Goal: Information Seeking & Learning: Learn about a topic

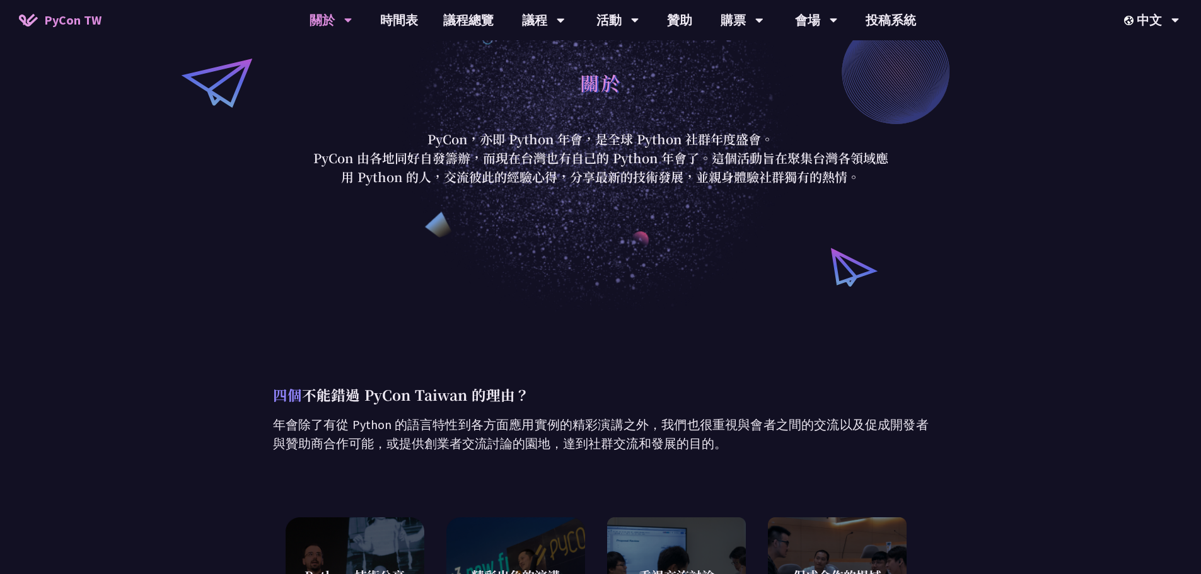
scroll to position [63, 0]
click at [465, 19] on link "議程總覽" at bounding box center [469, 20] width 76 height 40
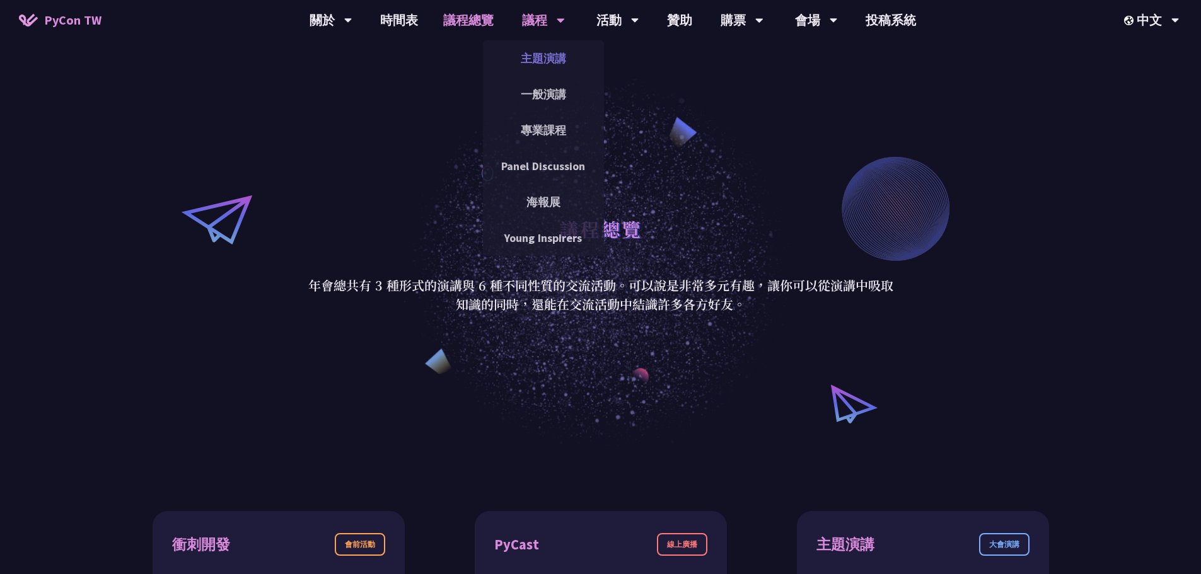
click at [548, 53] on link "主題演講" at bounding box center [543, 58] width 121 height 30
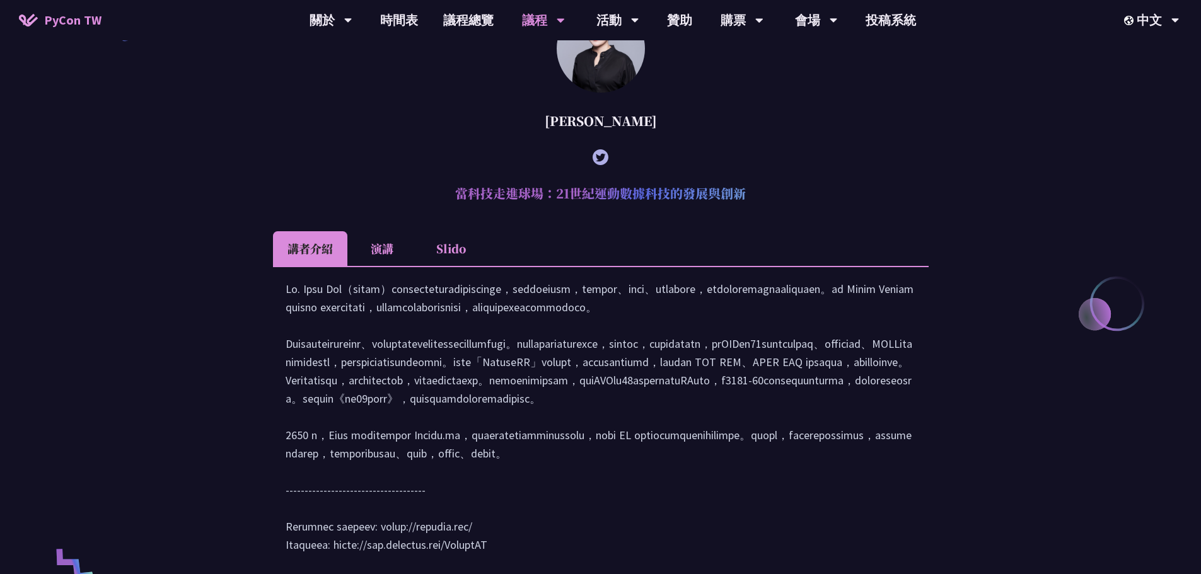
scroll to position [441, 0]
click at [367, 245] on li "演講" at bounding box center [381, 248] width 69 height 35
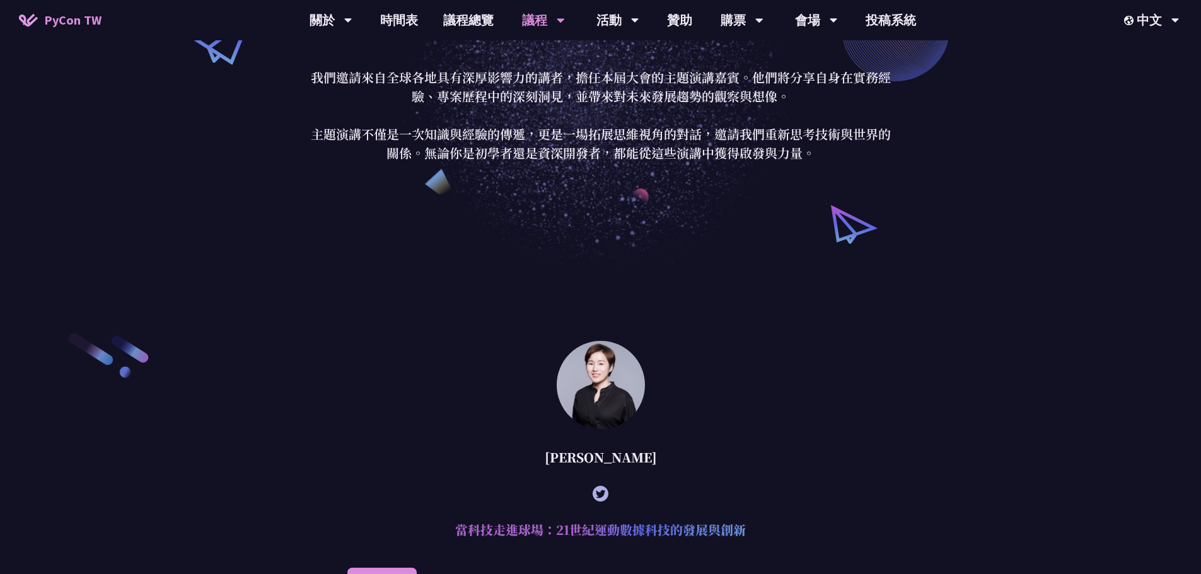
scroll to position [252, 0]
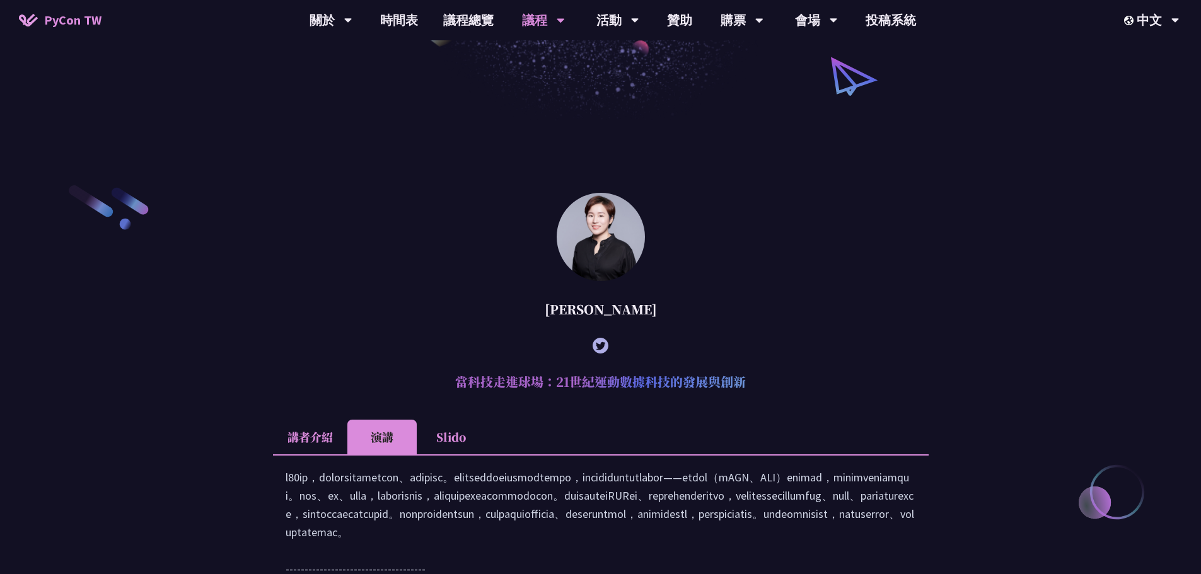
drag, startPoint x: 448, startPoint y: 436, endPoint x: 468, endPoint y: 434, distance: 20.3
click at [449, 436] on li "Slido" at bounding box center [451, 437] width 69 height 35
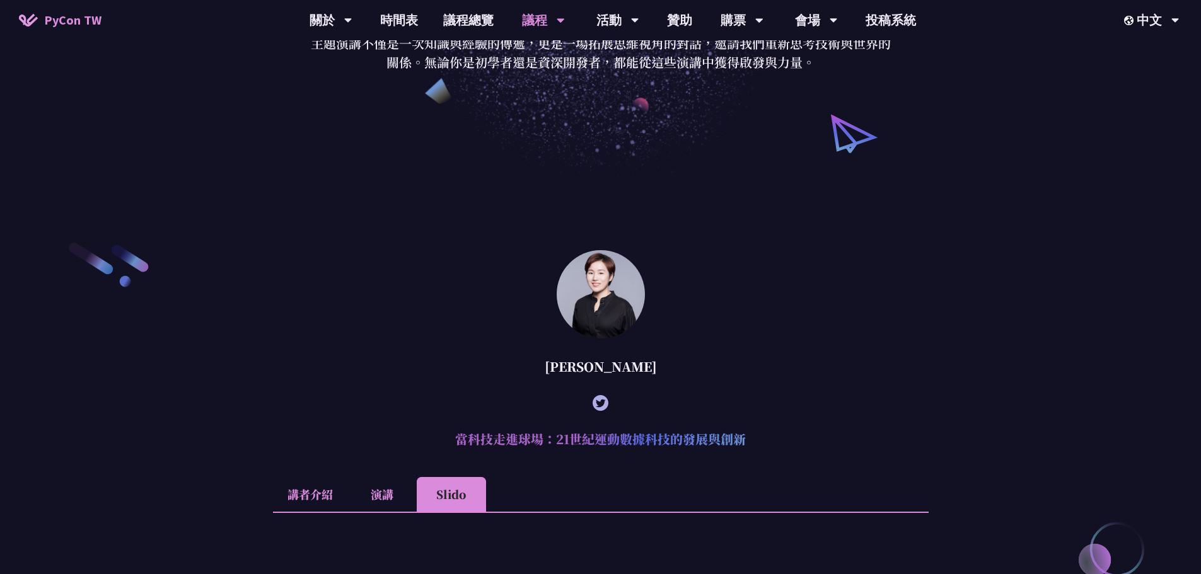
scroll to position [0, 0]
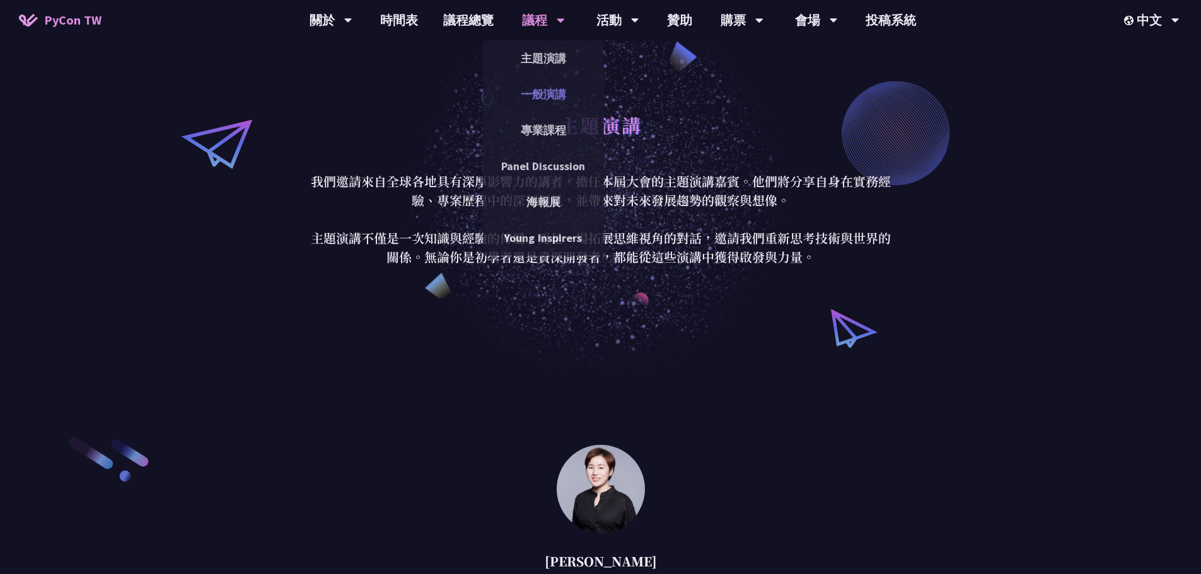
click at [542, 87] on link "一般演講" at bounding box center [543, 94] width 121 height 30
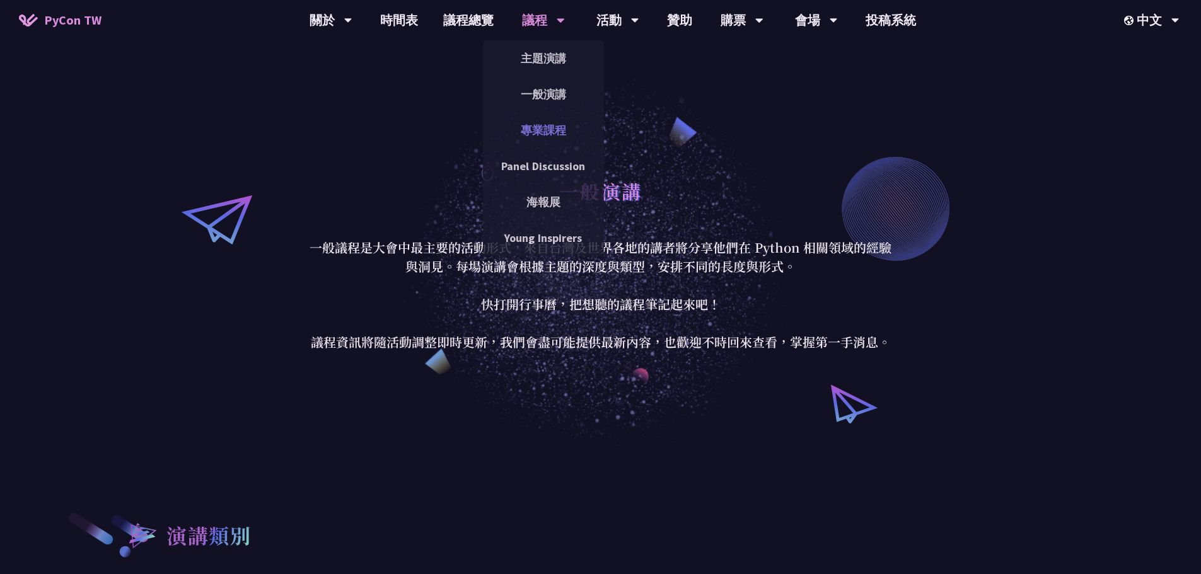
click at [538, 132] on link "專業課程" at bounding box center [543, 130] width 121 height 30
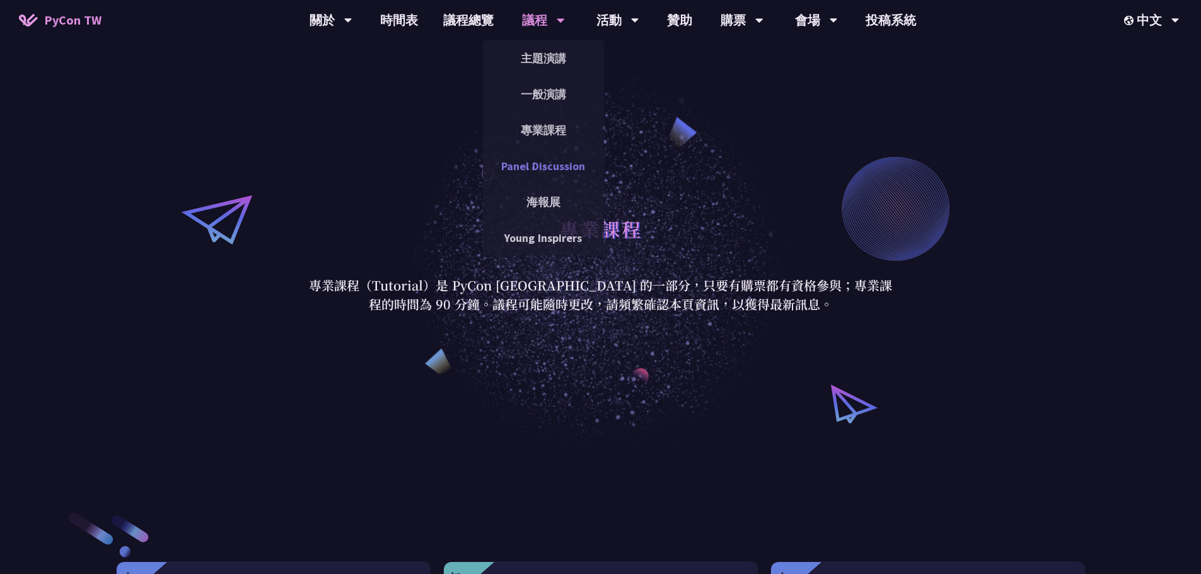
click at [557, 168] on link "Panel Discussion" at bounding box center [543, 166] width 121 height 30
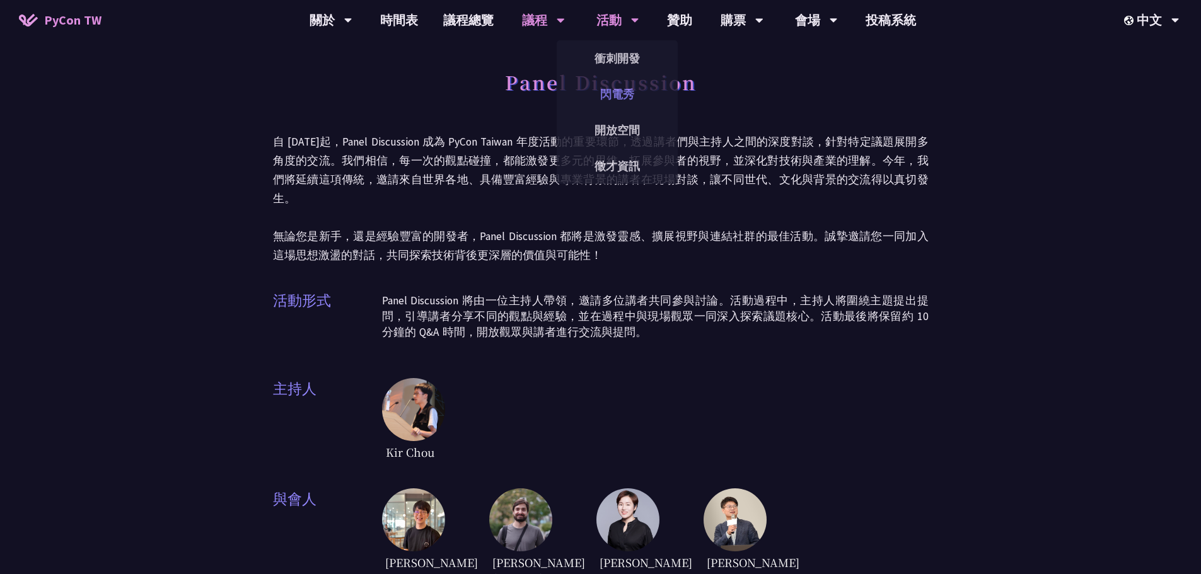
click at [616, 86] on link "閃電秀" at bounding box center [617, 94] width 121 height 30
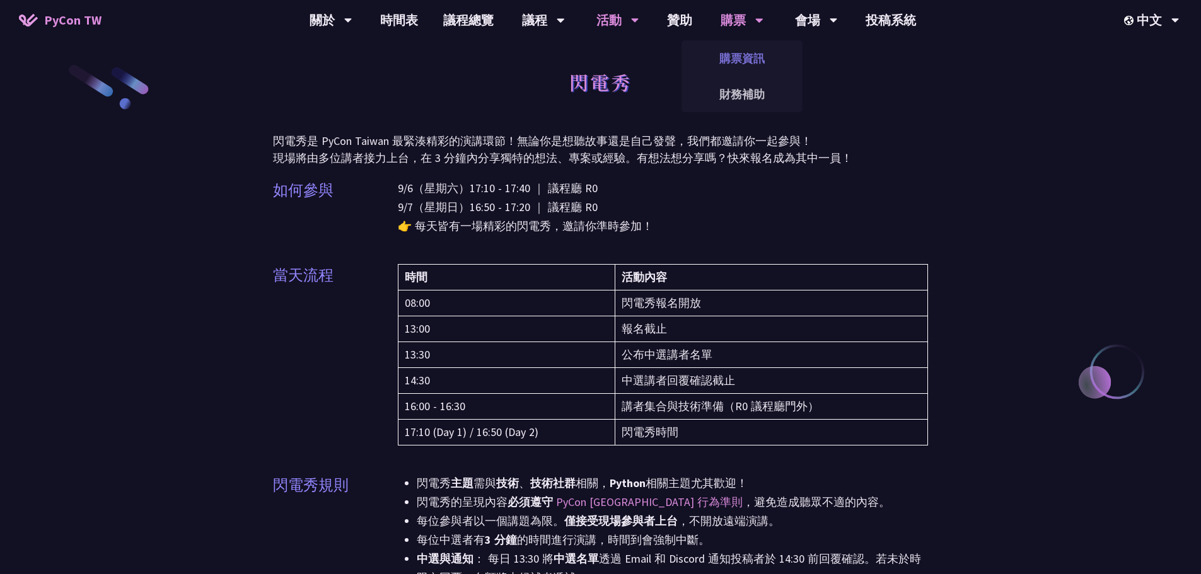
click at [744, 64] on link "購票資訊" at bounding box center [741, 58] width 121 height 30
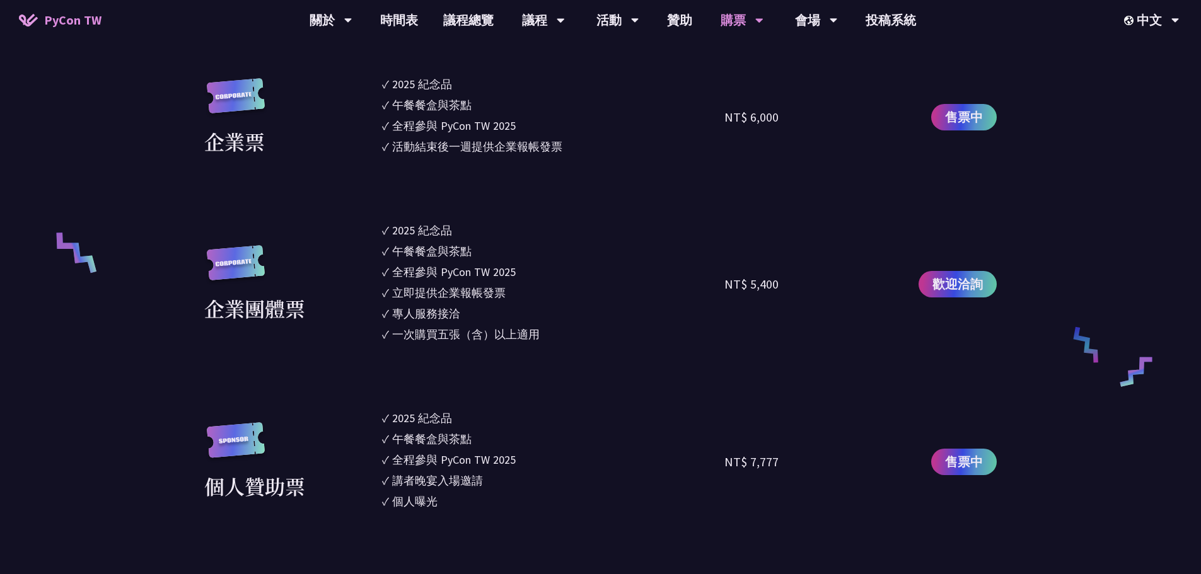
scroll to position [757, 0]
click at [399, 18] on link "時間表" at bounding box center [399, 20] width 63 height 40
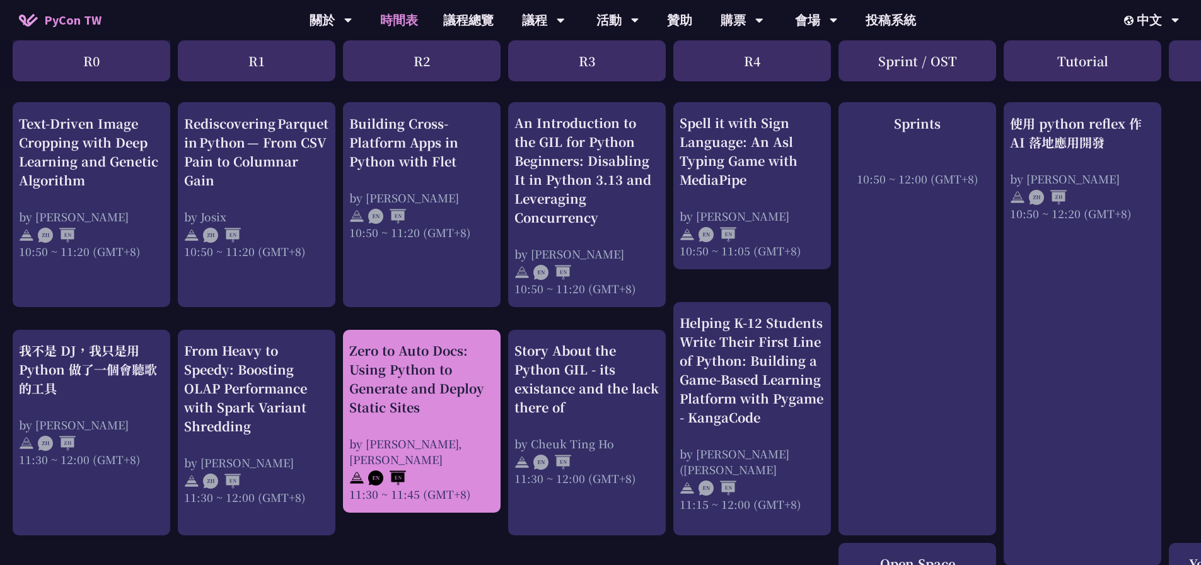
scroll to position [567, 0]
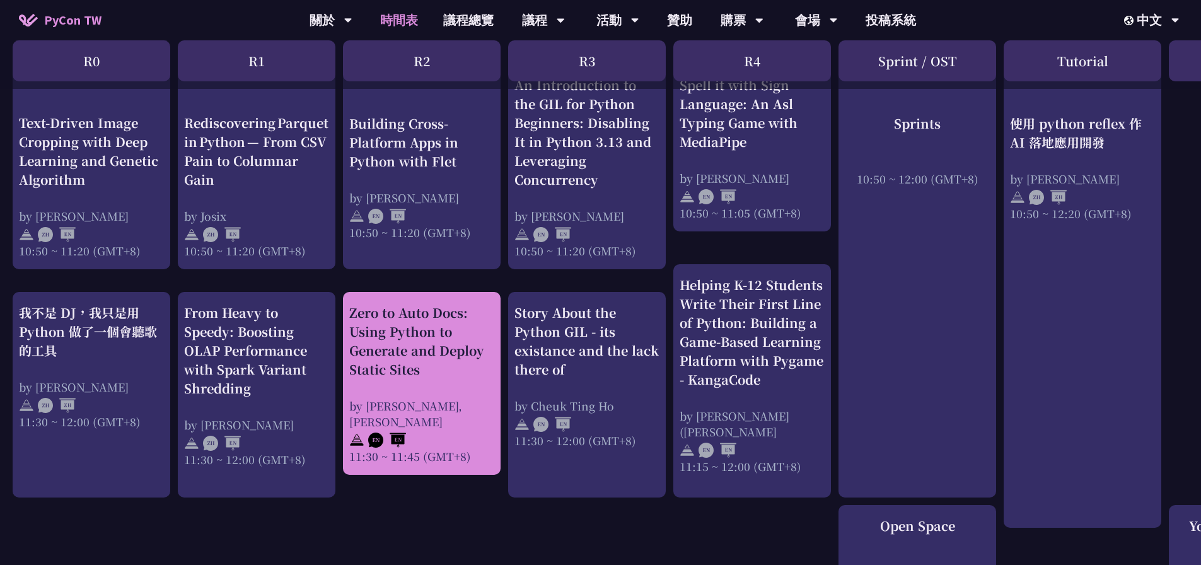
click at [394, 413] on div "by [PERSON_NAME], [PERSON_NAME]" at bounding box center [421, 414] width 145 height 32
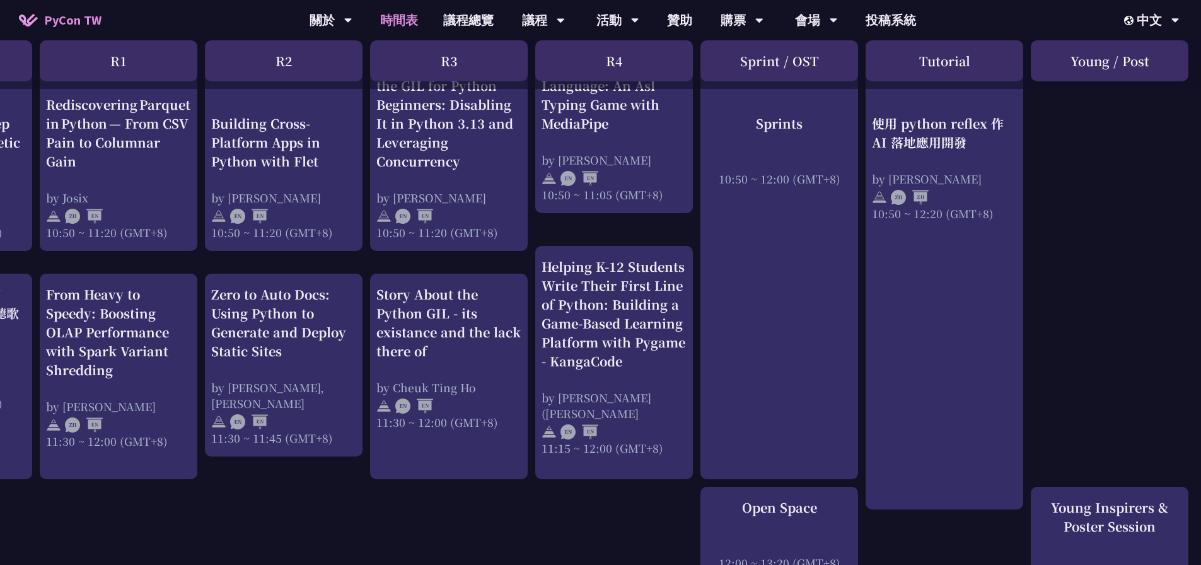
scroll to position [0, 138]
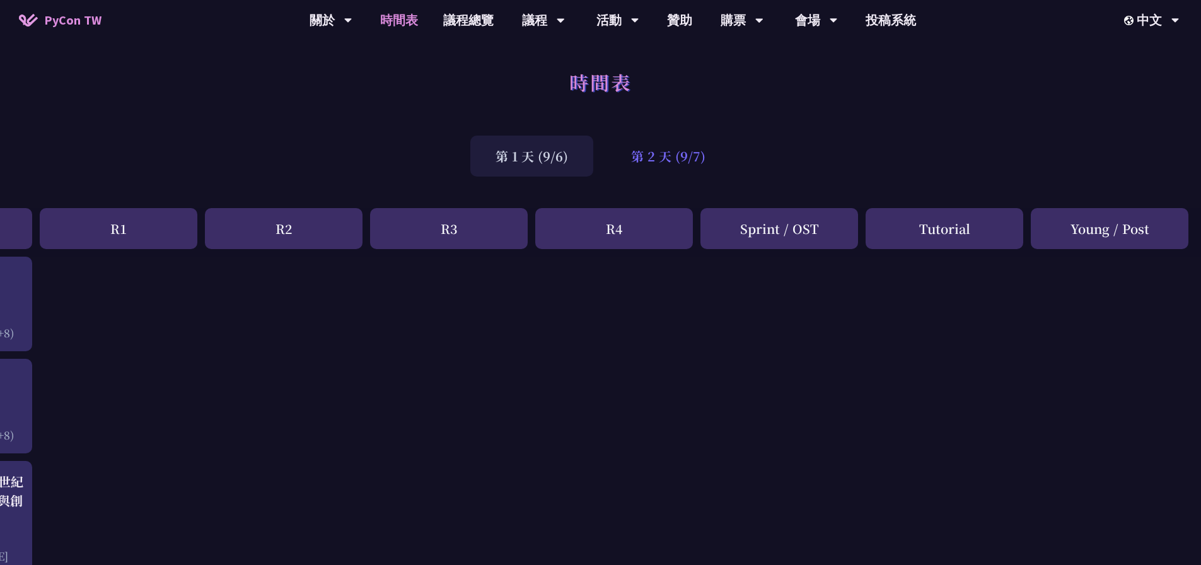
click at [649, 144] on div "第 2 天 (9/7)" at bounding box center [668, 156] width 125 height 41
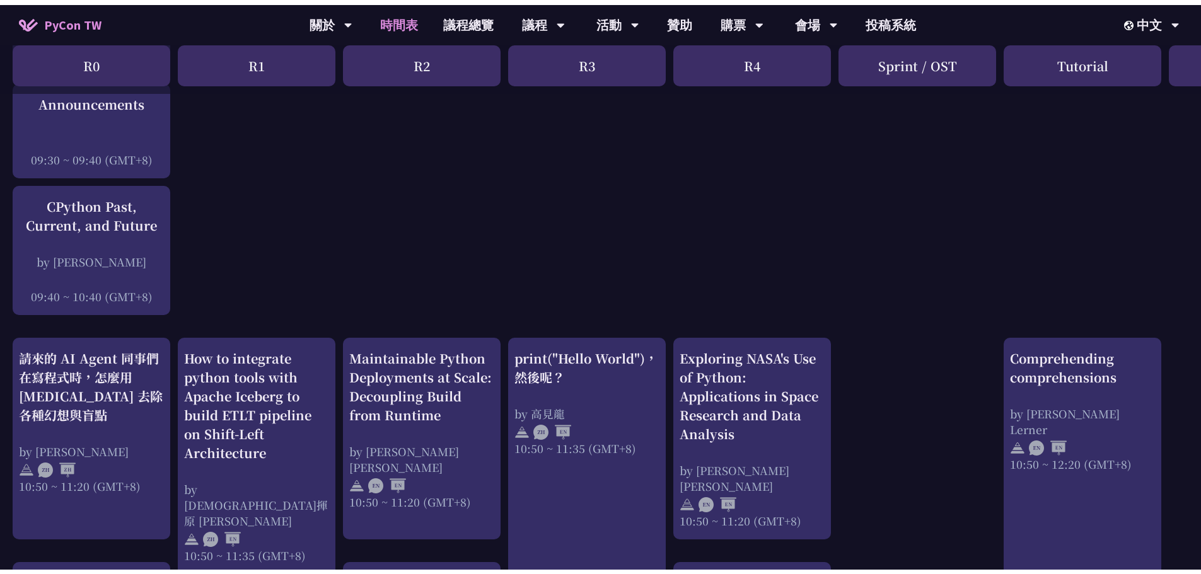
scroll to position [0, 0]
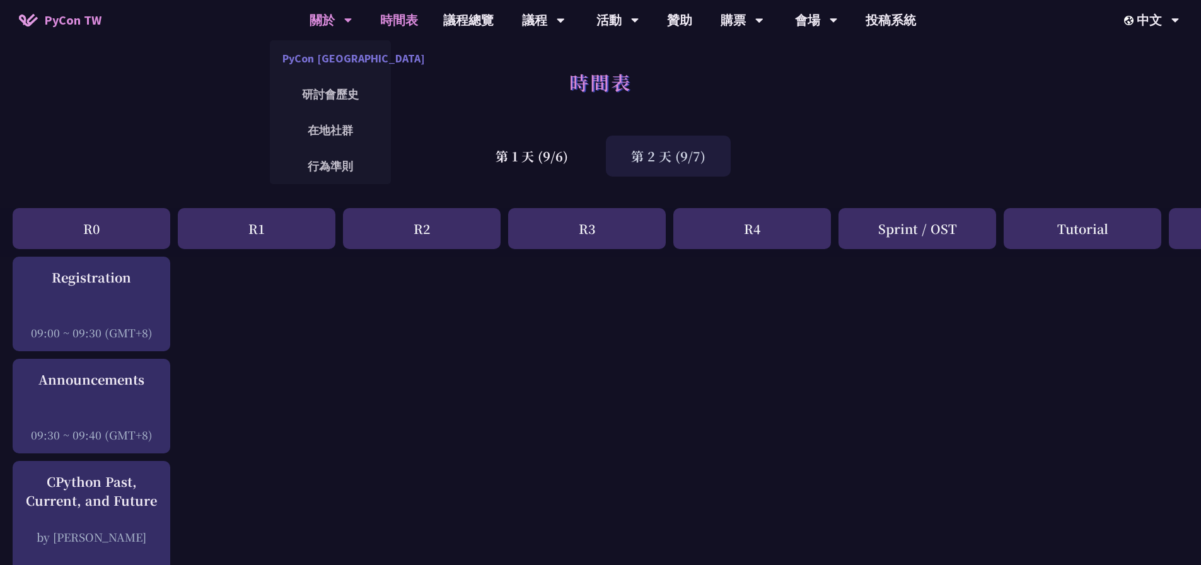
click at [339, 56] on link "PyCon [GEOGRAPHIC_DATA]" at bounding box center [330, 58] width 121 height 30
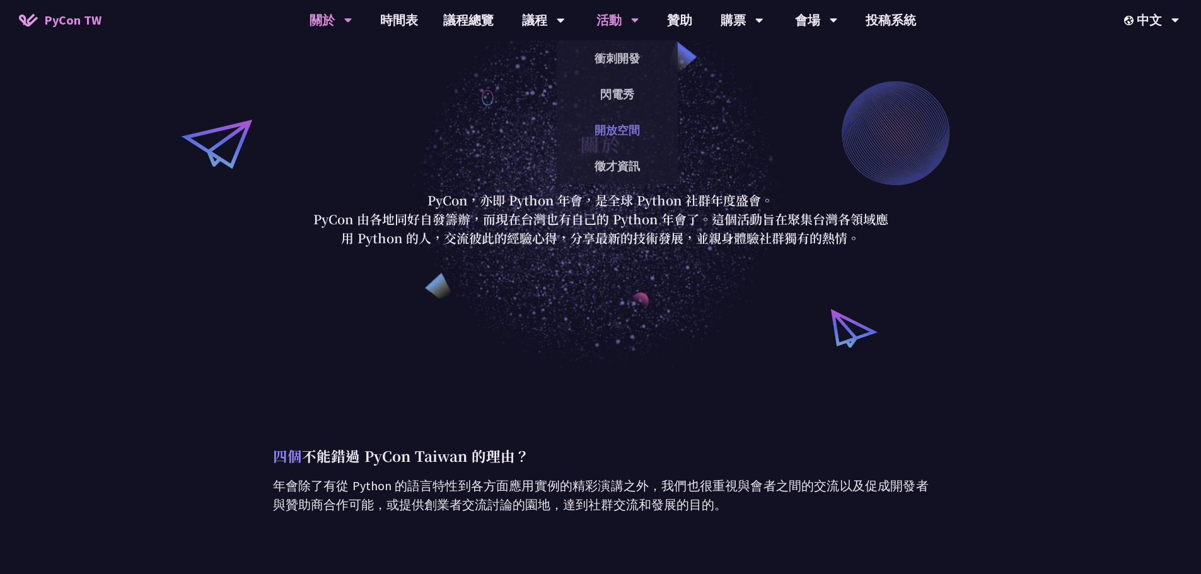
click at [637, 134] on link "開放空間" at bounding box center [617, 130] width 121 height 30
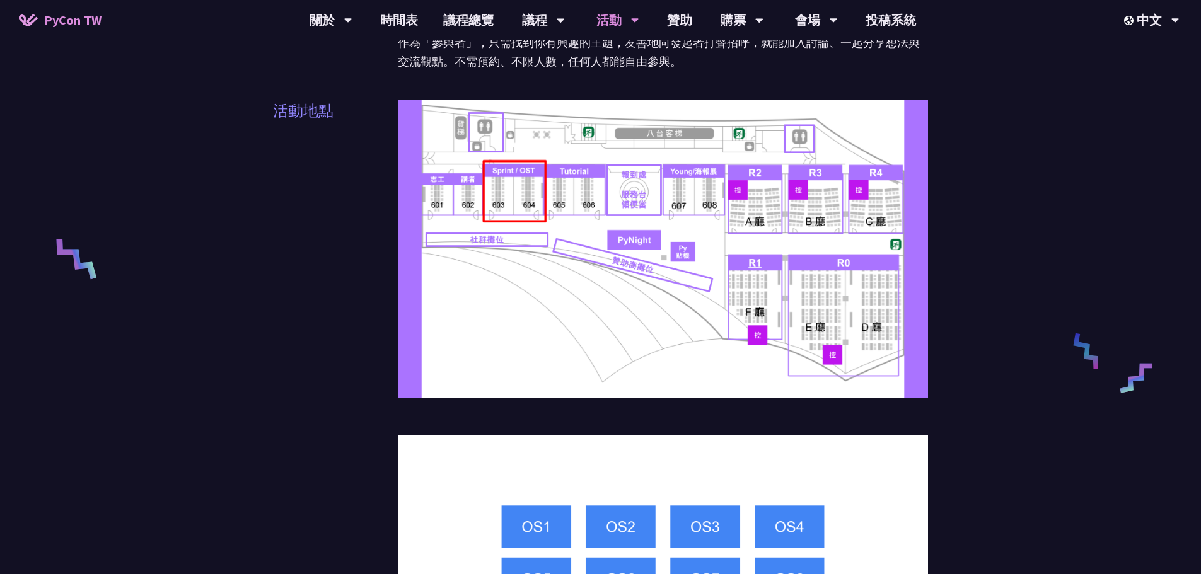
click at [513, 168] on img at bounding box center [663, 249] width 531 height 298
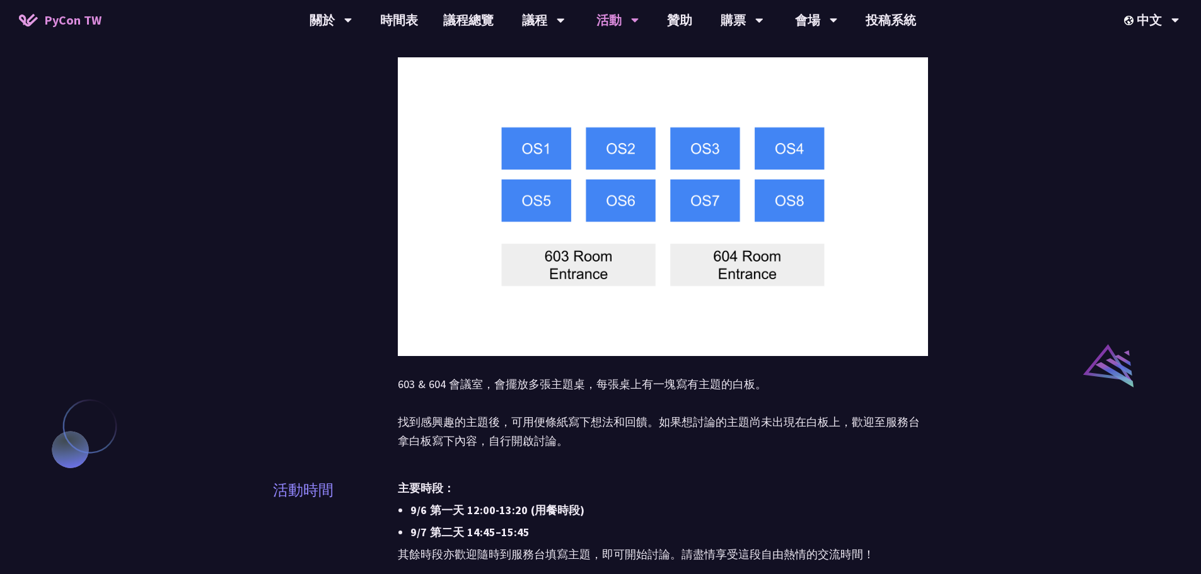
click at [519, 163] on img at bounding box center [663, 206] width 531 height 298
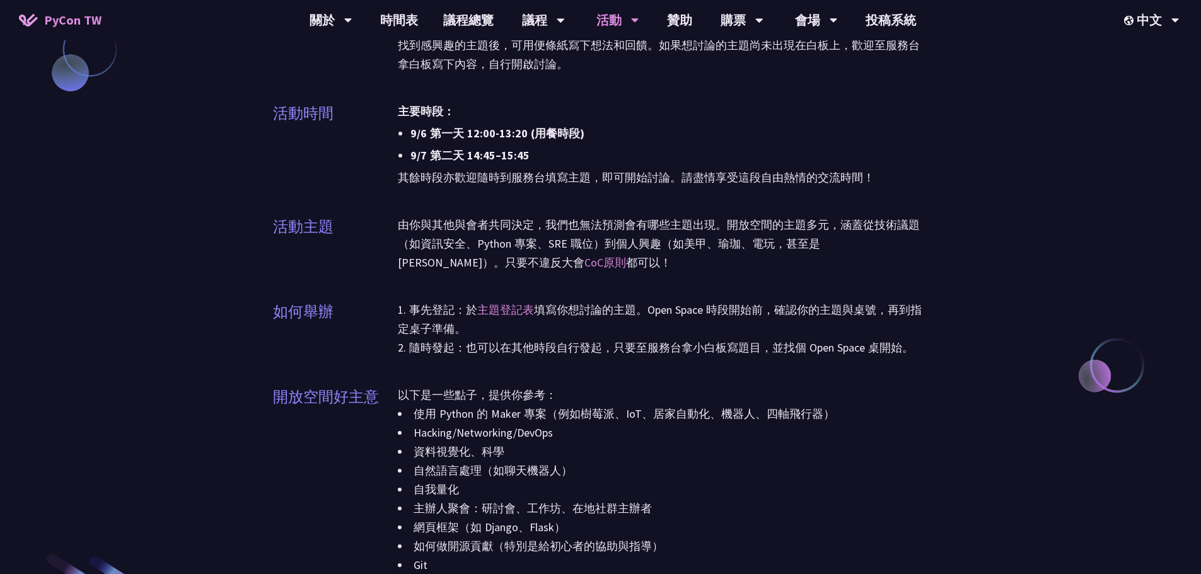
scroll to position [1135, 0]
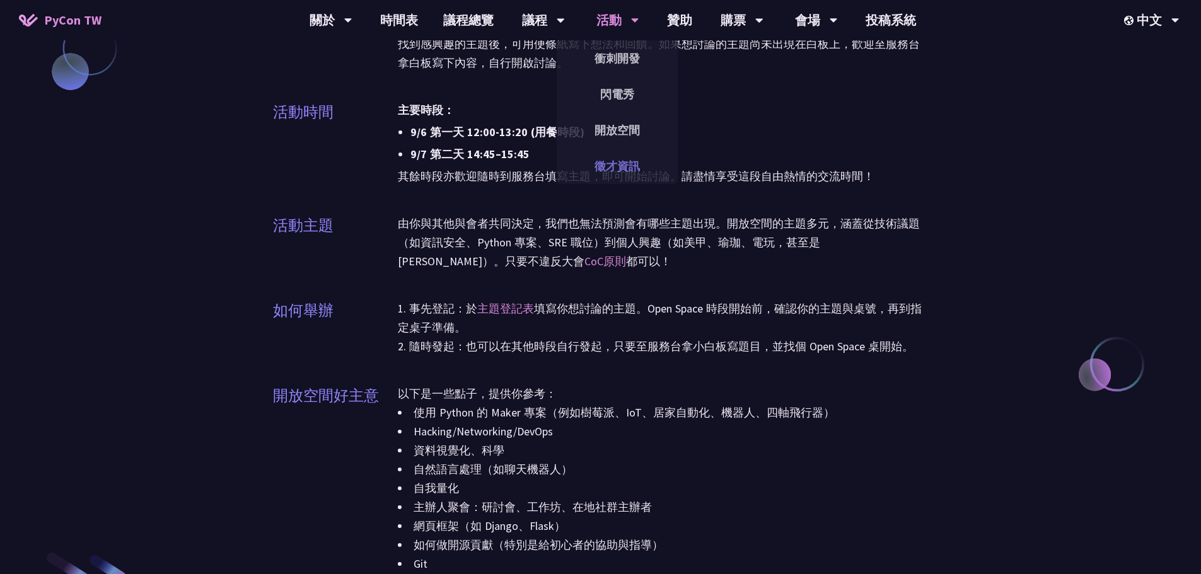
click at [617, 171] on link "徵才資訊" at bounding box center [617, 166] width 121 height 30
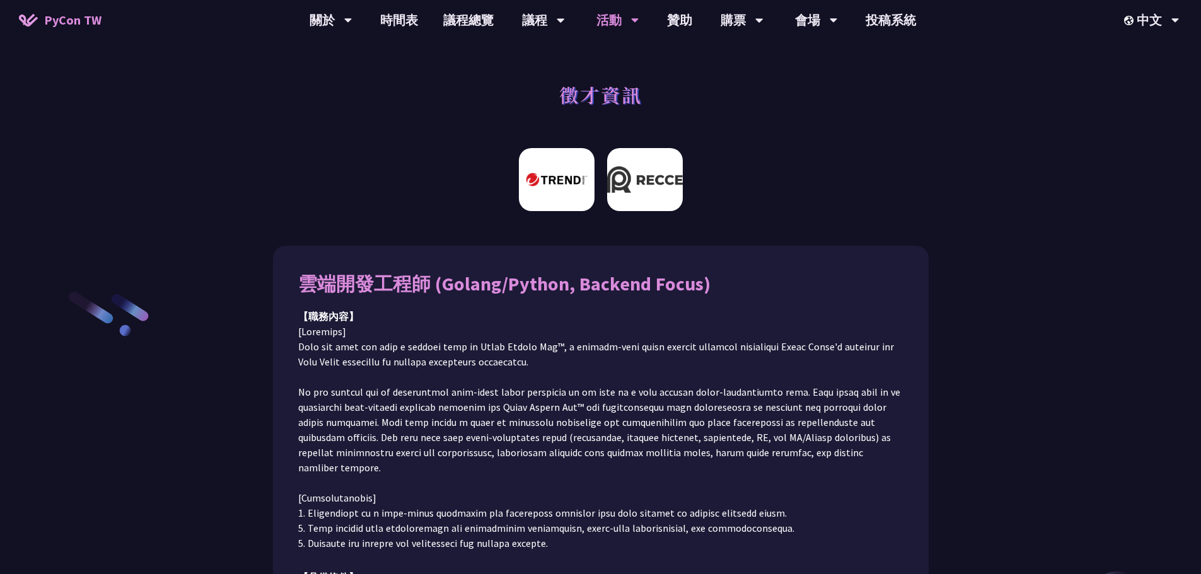
click at [661, 190] on img at bounding box center [645, 179] width 76 height 63
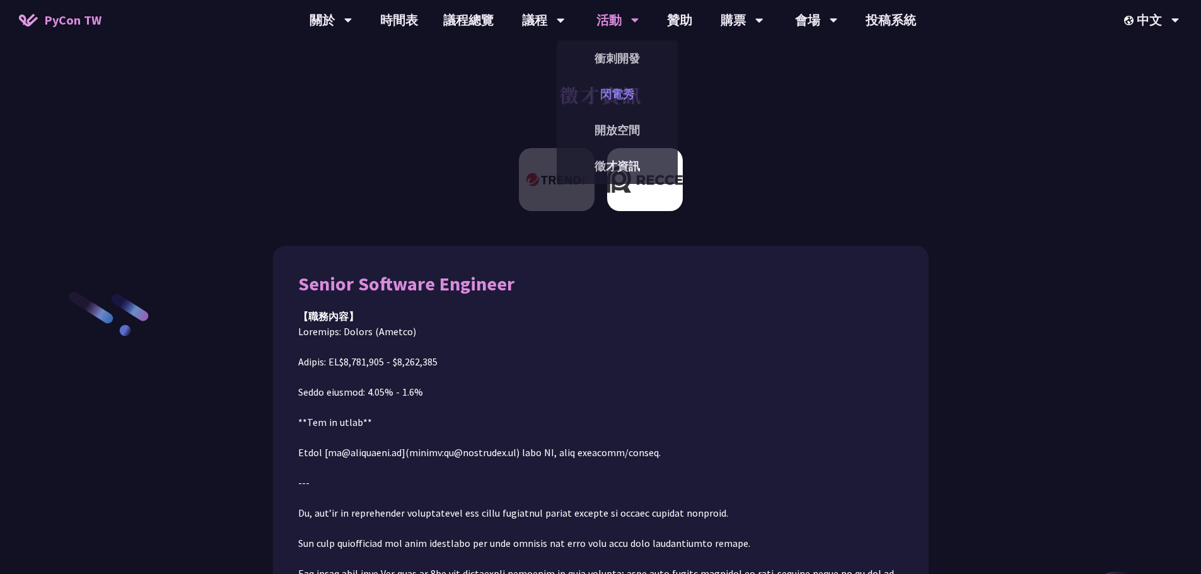
click at [634, 96] on link "閃電秀" at bounding box center [617, 94] width 121 height 30
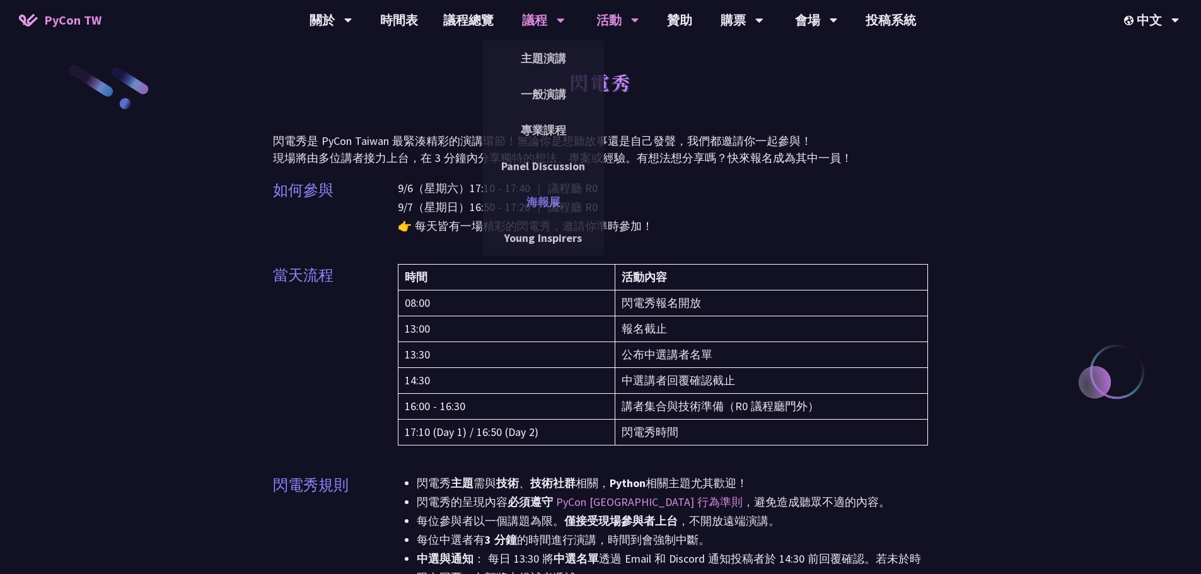
click at [552, 195] on link "海報展" at bounding box center [543, 202] width 121 height 30
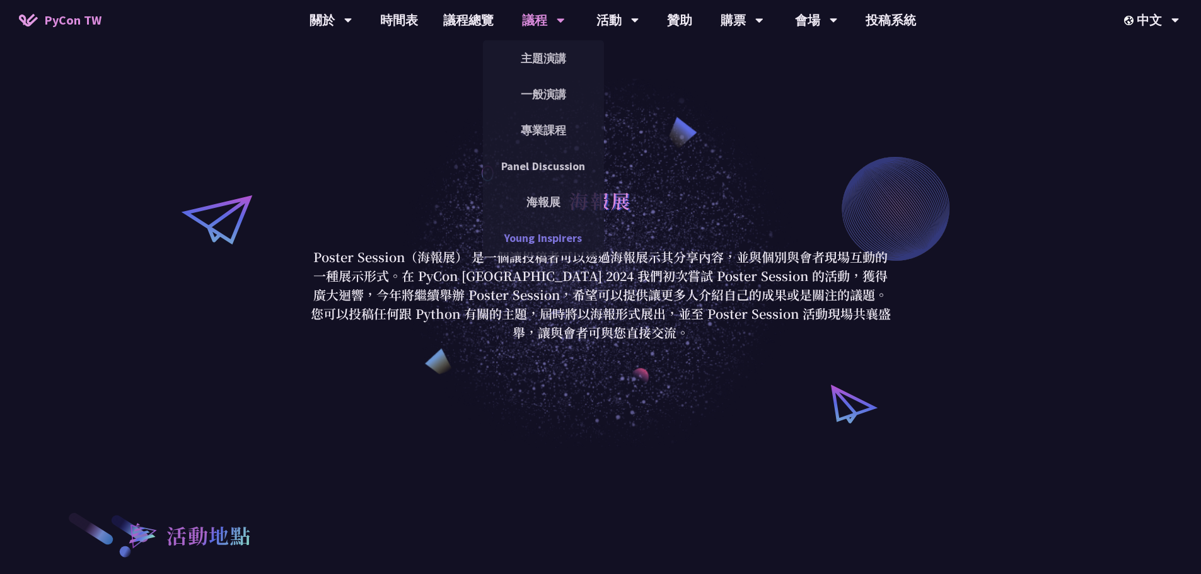
click at [558, 239] on link "Young Inspirers" at bounding box center [543, 238] width 121 height 30
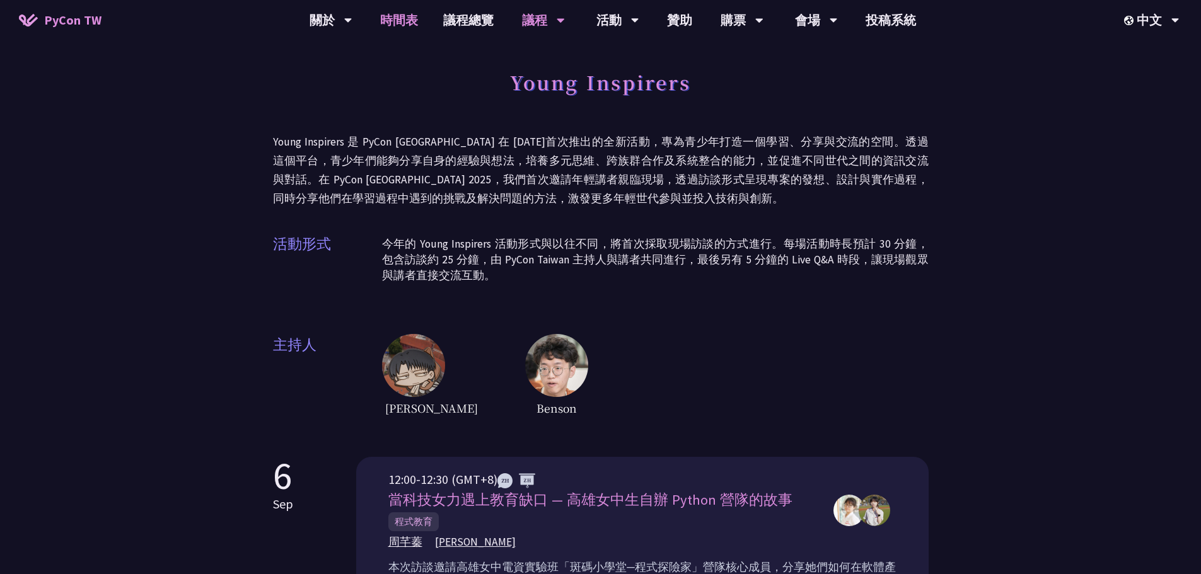
click at [404, 21] on link "時間表" at bounding box center [399, 20] width 63 height 40
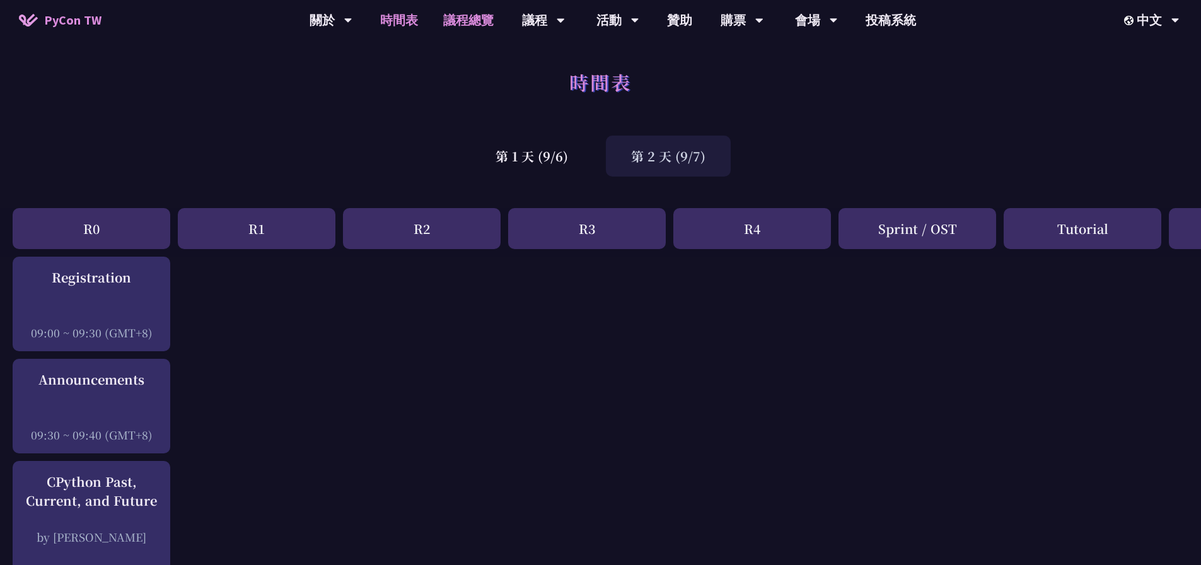
click at [463, 26] on link "議程總覽" at bounding box center [469, 20] width 76 height 40
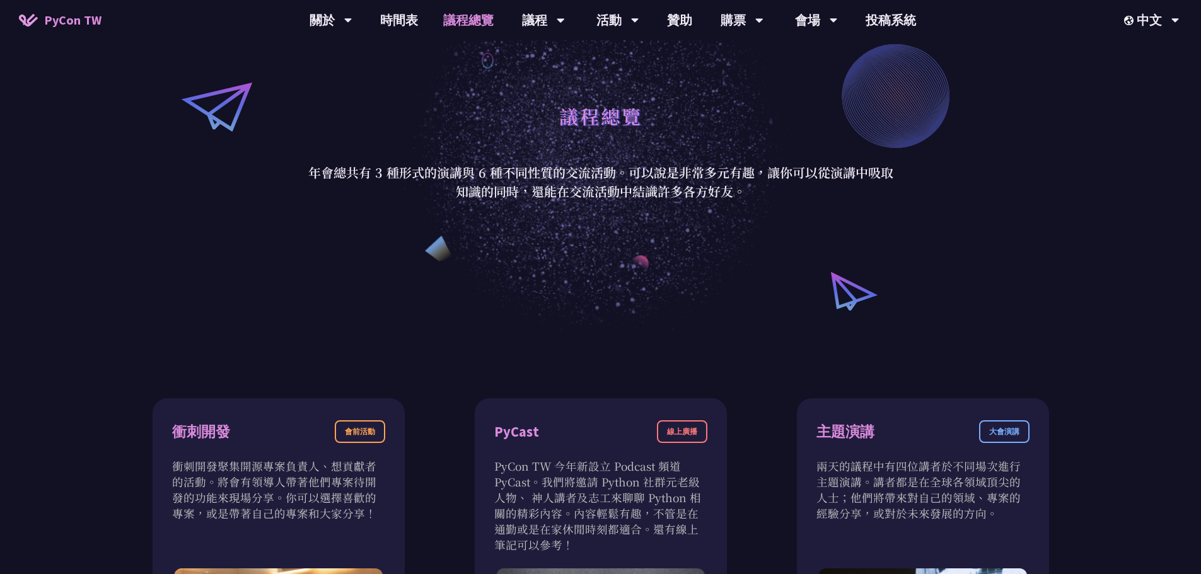
scroll to position [378, 0]
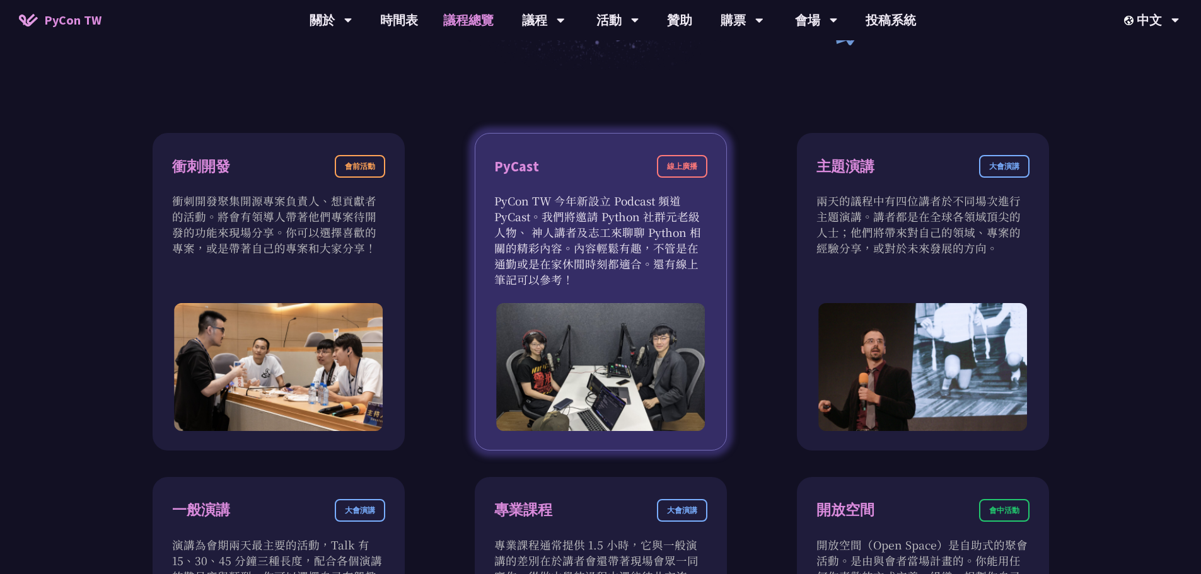
click at [668, 362] on img at bounding box center [600, 367] width 209 height 128
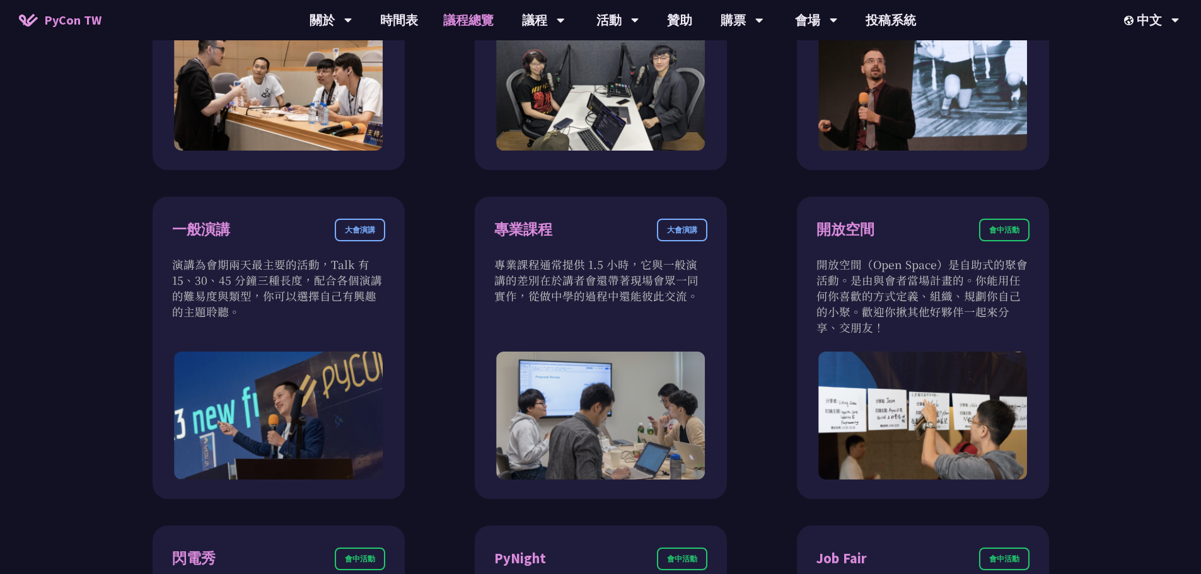
scroll to position [0, 0]
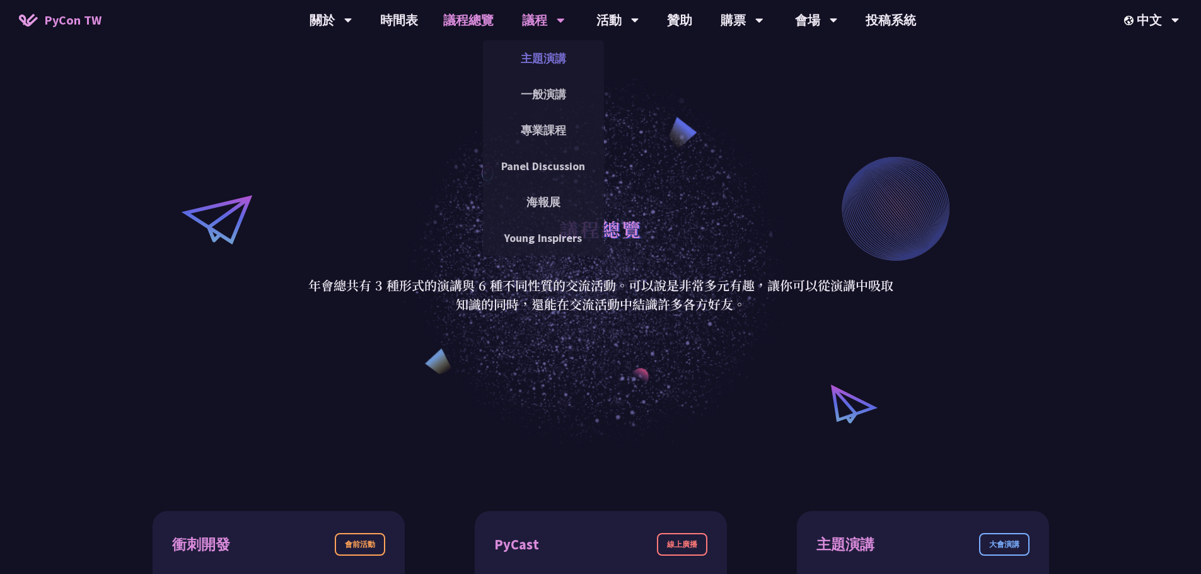
click at [543, 63] on link "主題演講" at bounding box center [543, 58] width 121 height 30
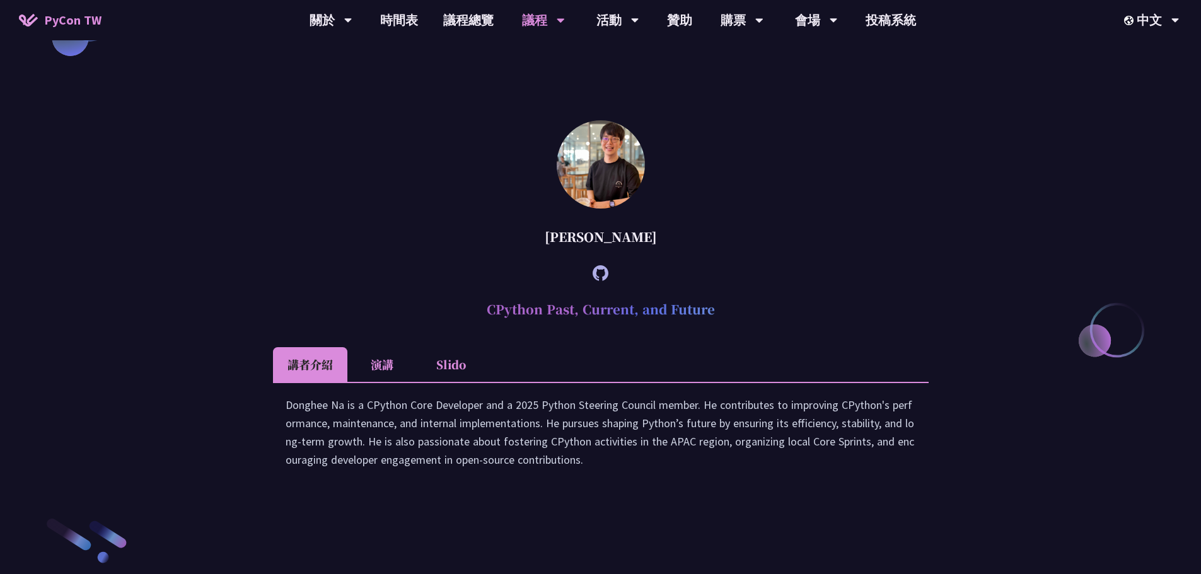
scroll to position [1576, 0]
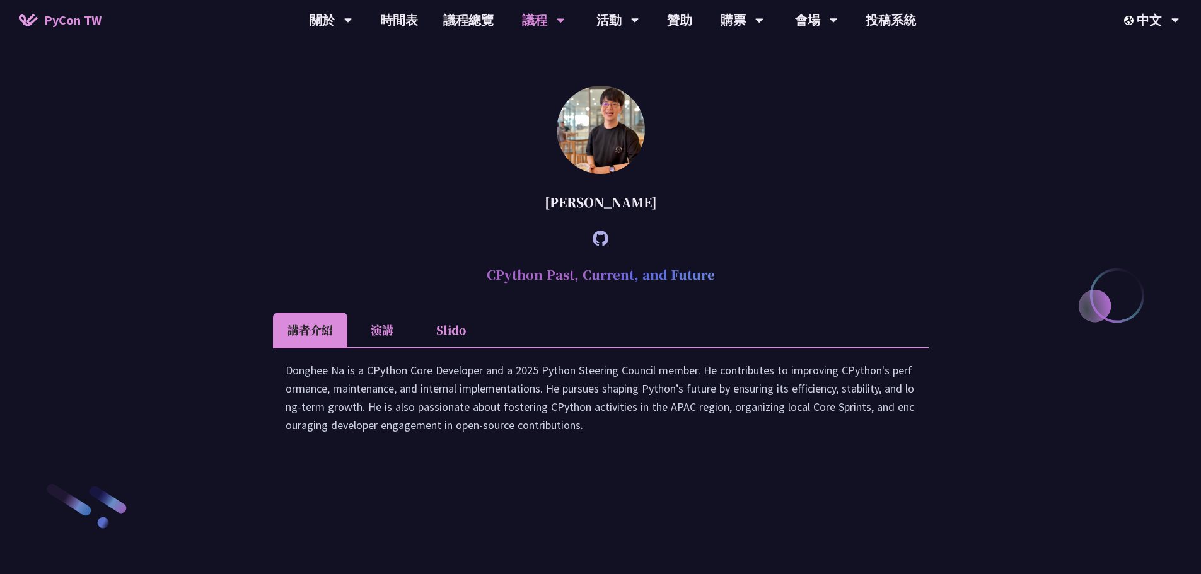
click at [607, 221] on div "[PERSON_NAME]" at bounding box center [601, 202] width 656 height 38
click at [603, 174] on img at bounding box center [601, 130] width 88 height 88
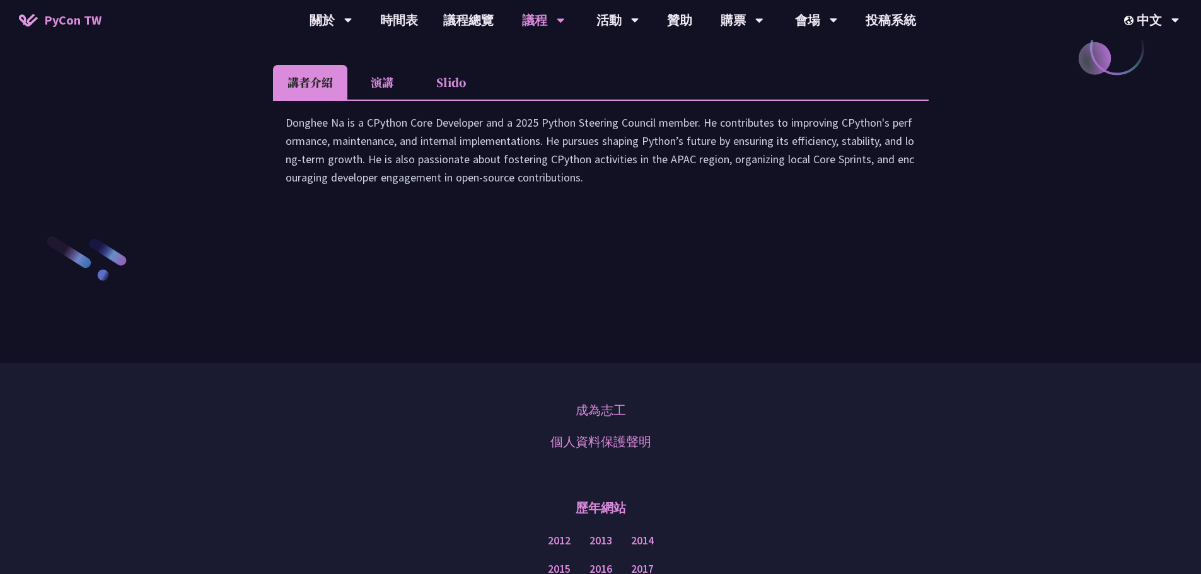
scroll to position [1828, 0]
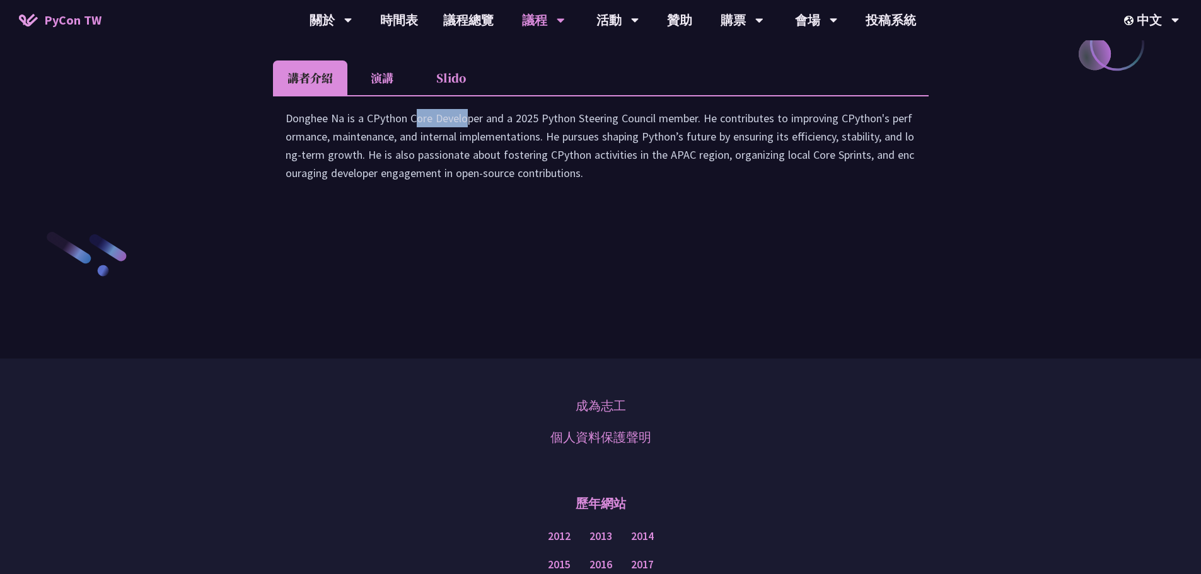
drag, startPoint x: 286, startPoint y: 267, endPoint x: 344, endPoint y: 265, distance: 57.4
click at [344, 195] on div "Donghee Na is a CPython Core Developer and a 2025 Python Steering Council membe…" at bounding box center [601, 152] width 630 height 86
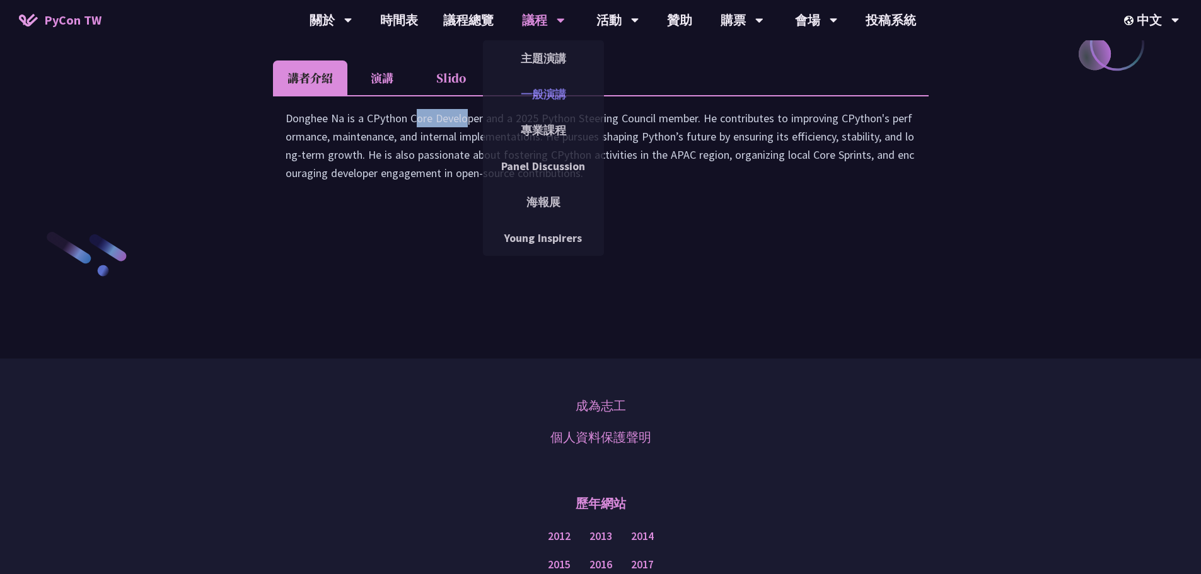
click at [555, 85] on link "一般演講" at bounding box center [543, 94] width 121 height 30
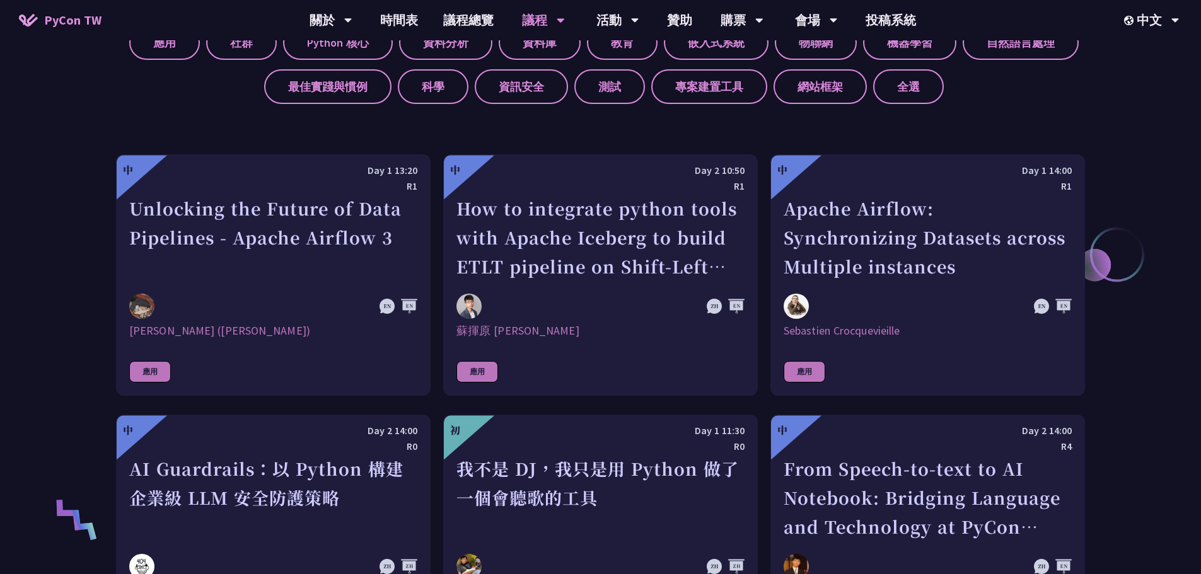
scroll to position [567, 0]
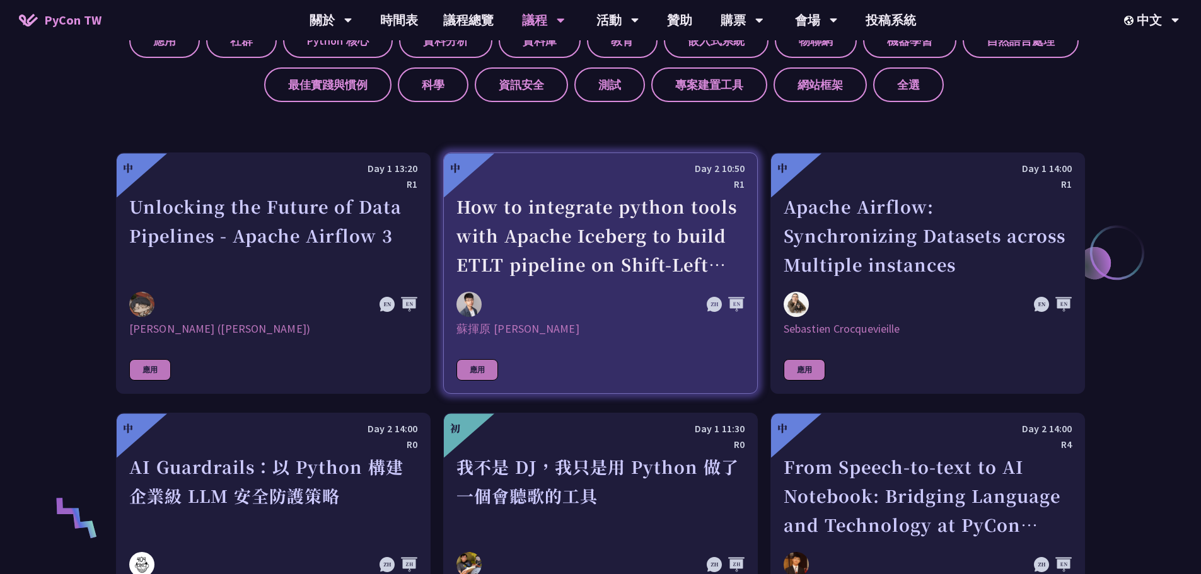
click at [468, 303] on img at bounding box center [468, 304] width 25 height 25
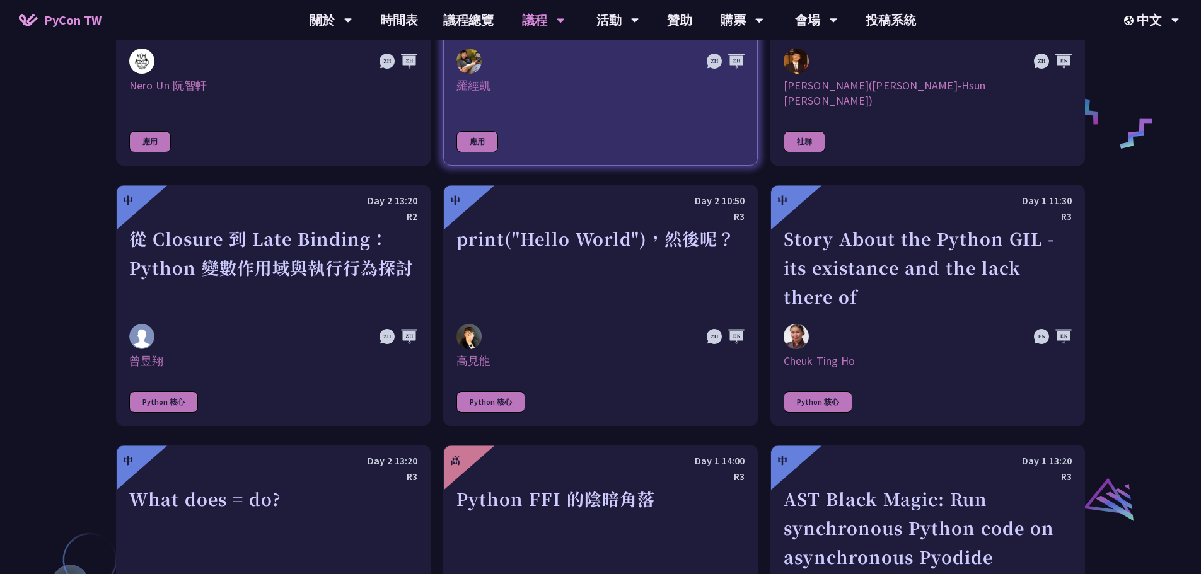
scroll to position [1135, 0]
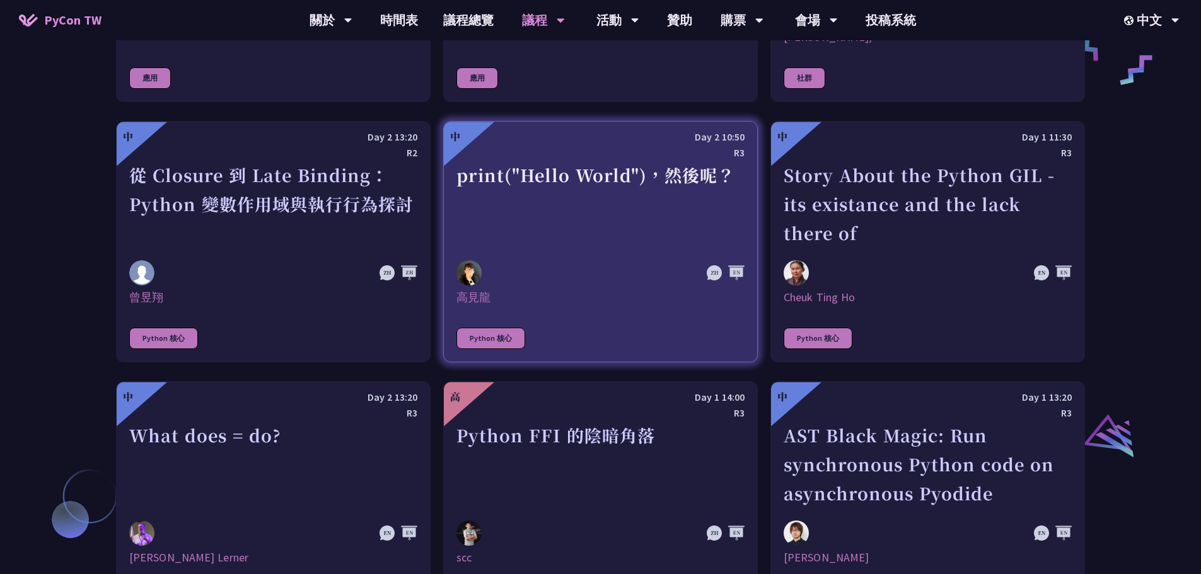
click at [465, 260] on img at bounding box center [468, 272] width 25 height 25
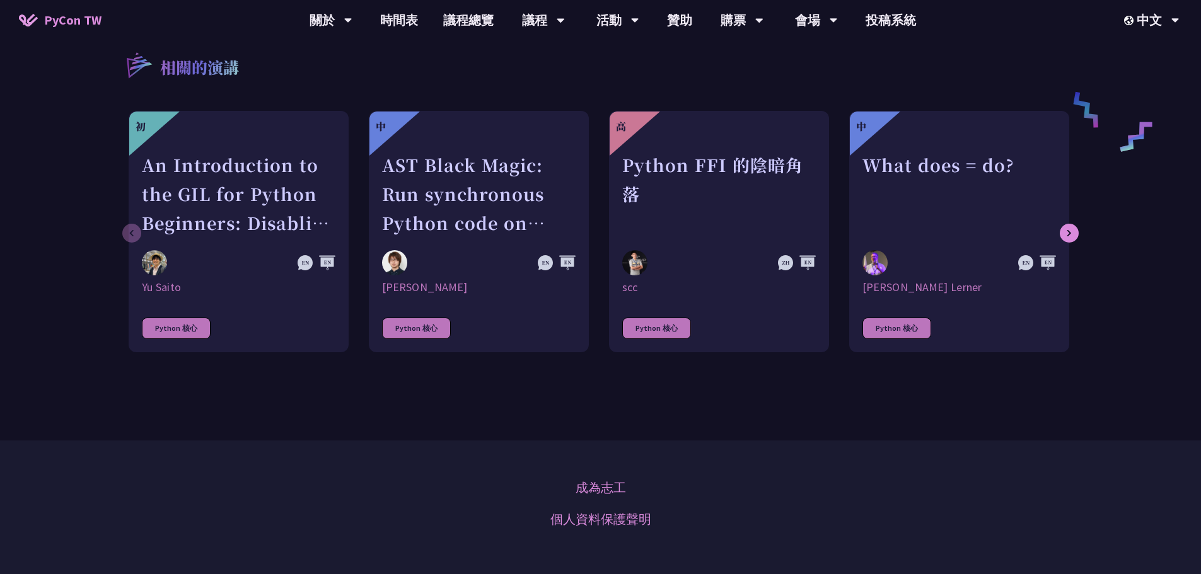
scroll to position [630, 0]
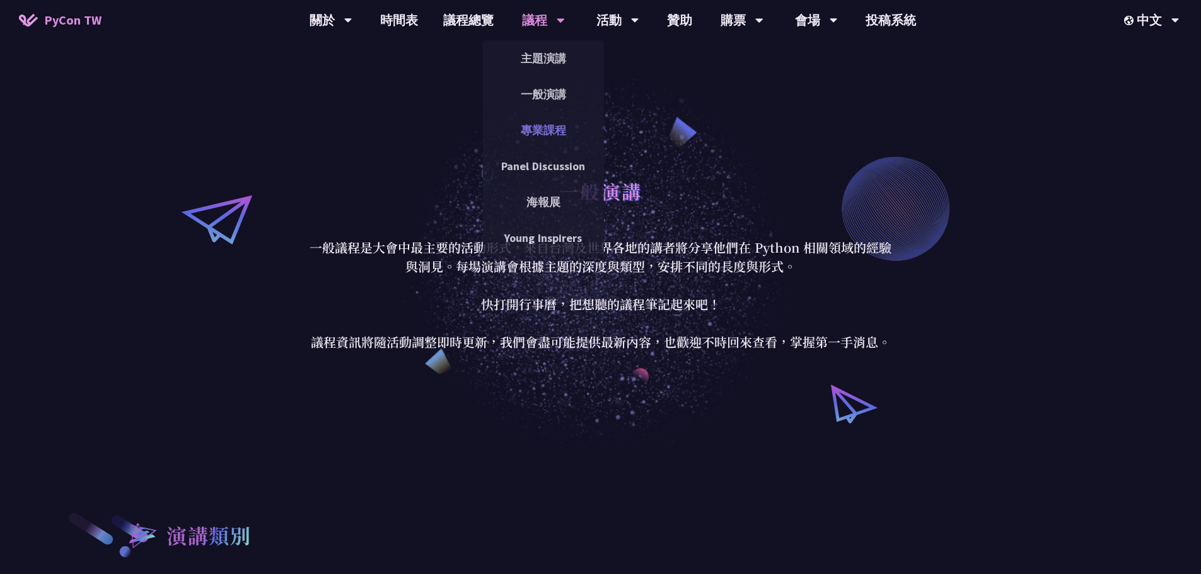
click at [547, 133] on link "專業課程" at bounding box center [543, 130] width 121 height 30
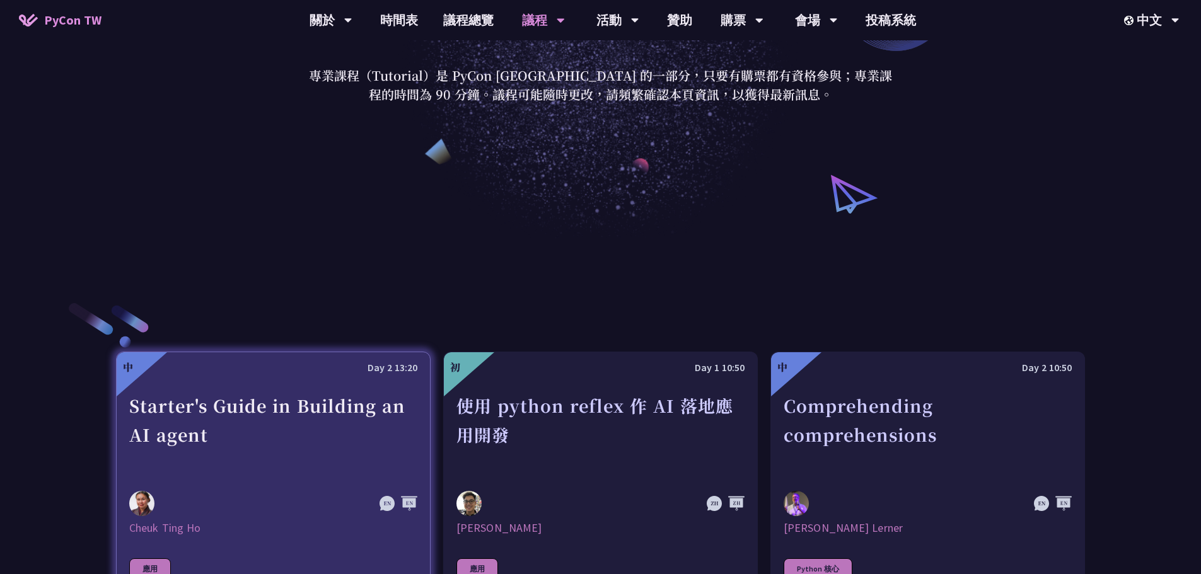
scroll to position [441, 0]
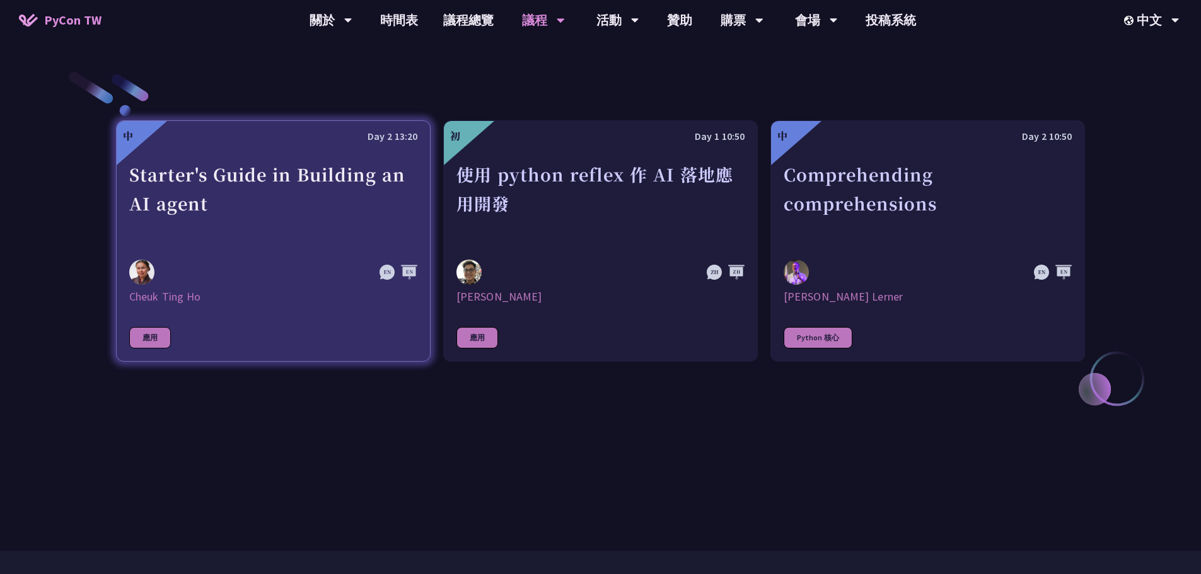
click at [299, 281] on div at bounding box center [230, 272] width 202 height 25
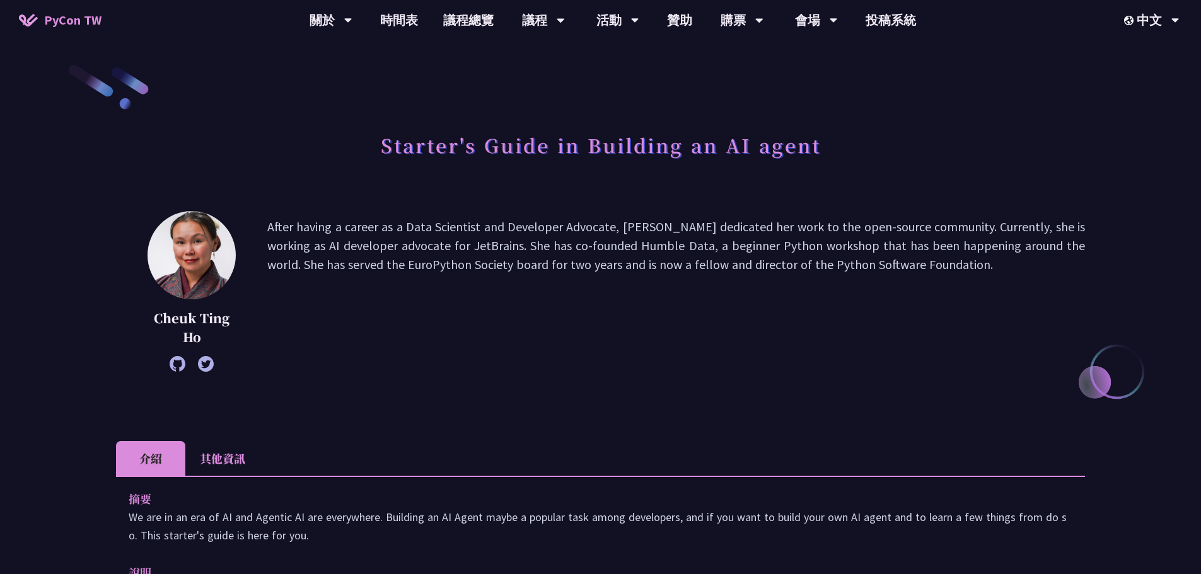
scroll to position [441, 0]
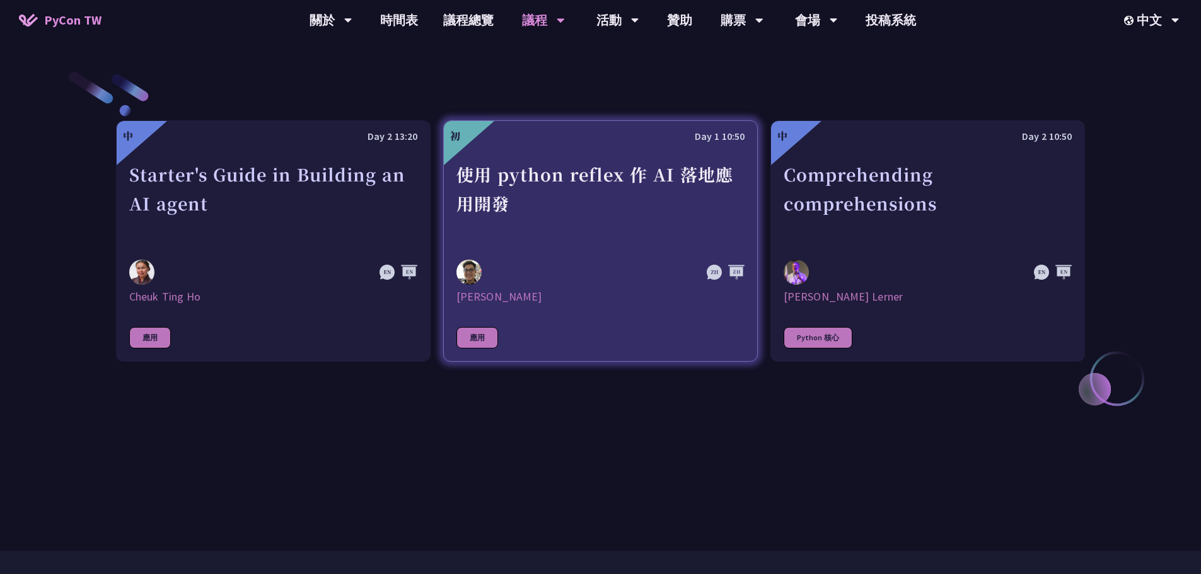
click at [555, 279] on div at bounding box center [557, 272] width 202 height 25
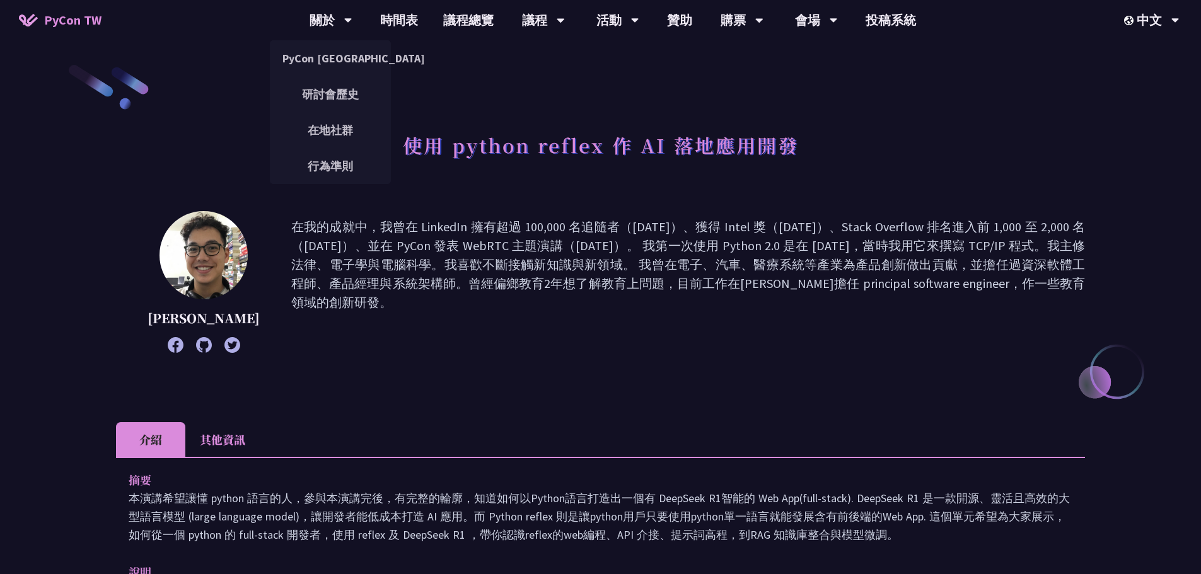
click at [79, 16] on span "PyCon TW" at bounding box center [72, 20] width 57 height 19
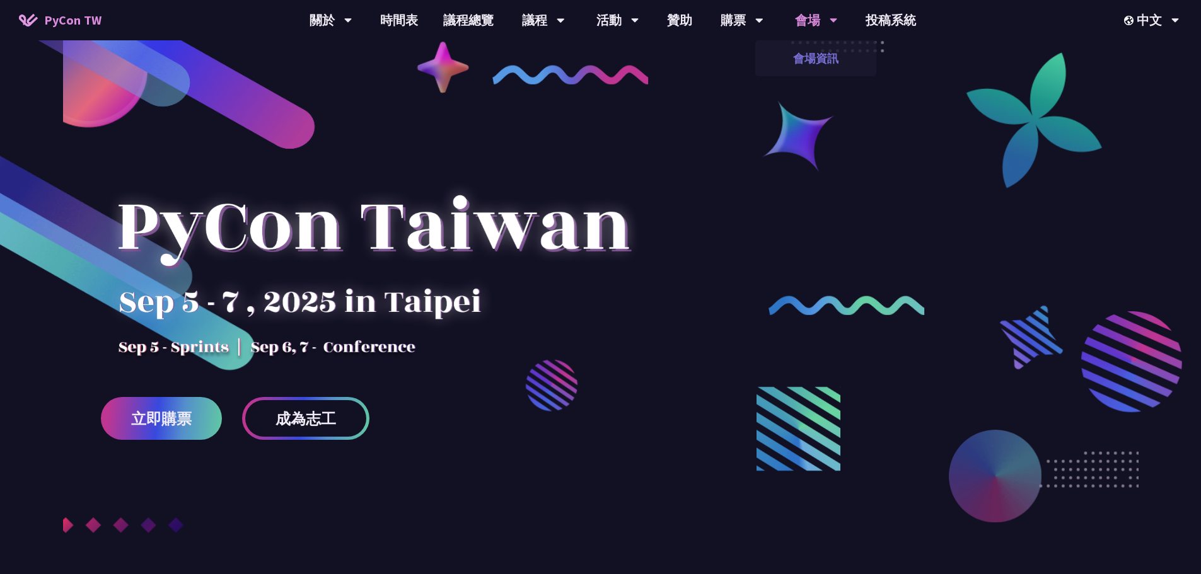
click at [818, 62] on link "會場資訊" at bounding box center [815, 58] width 121 height 30
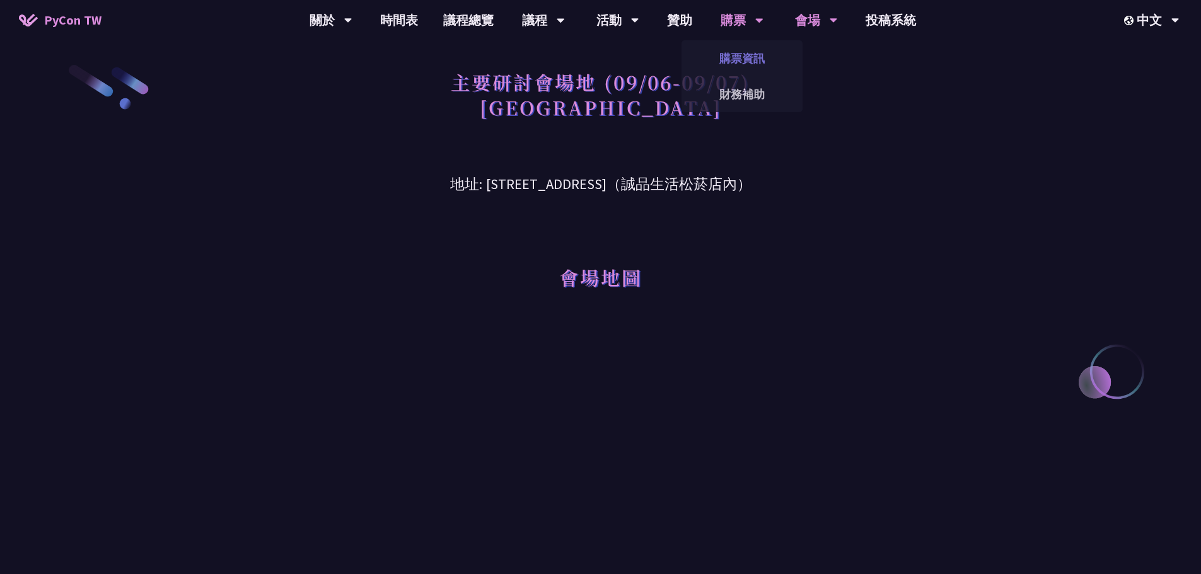
click at [753, 62] on link "購票資訊" at bounding box center [741, 58] width 121 height 30
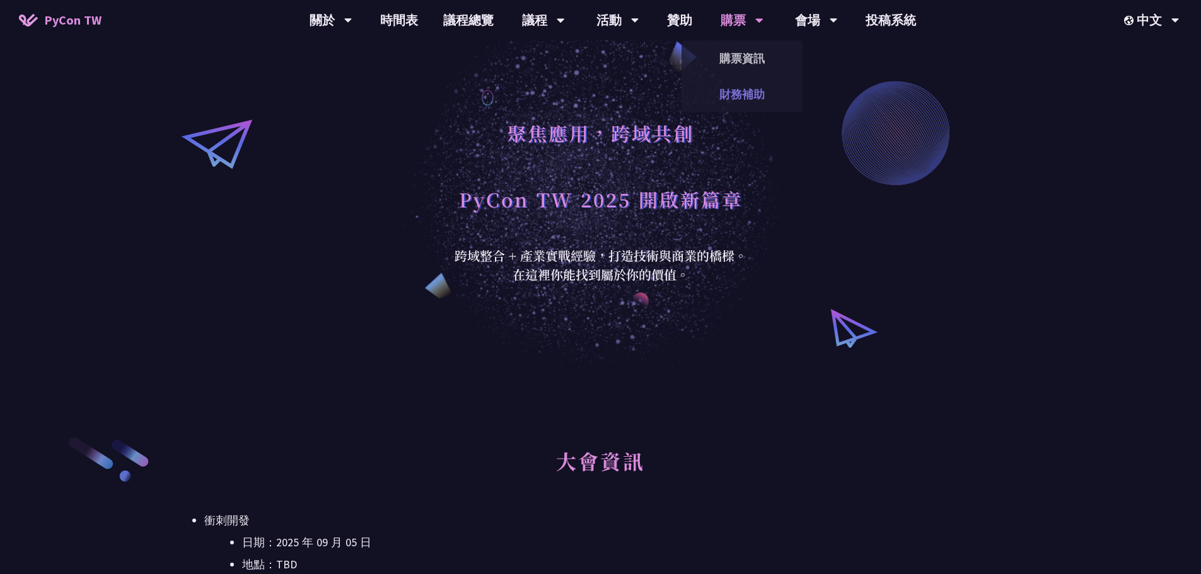
click at [722, 93] on link "財務補助" at bounding box center [741, 94] width 121 height 30
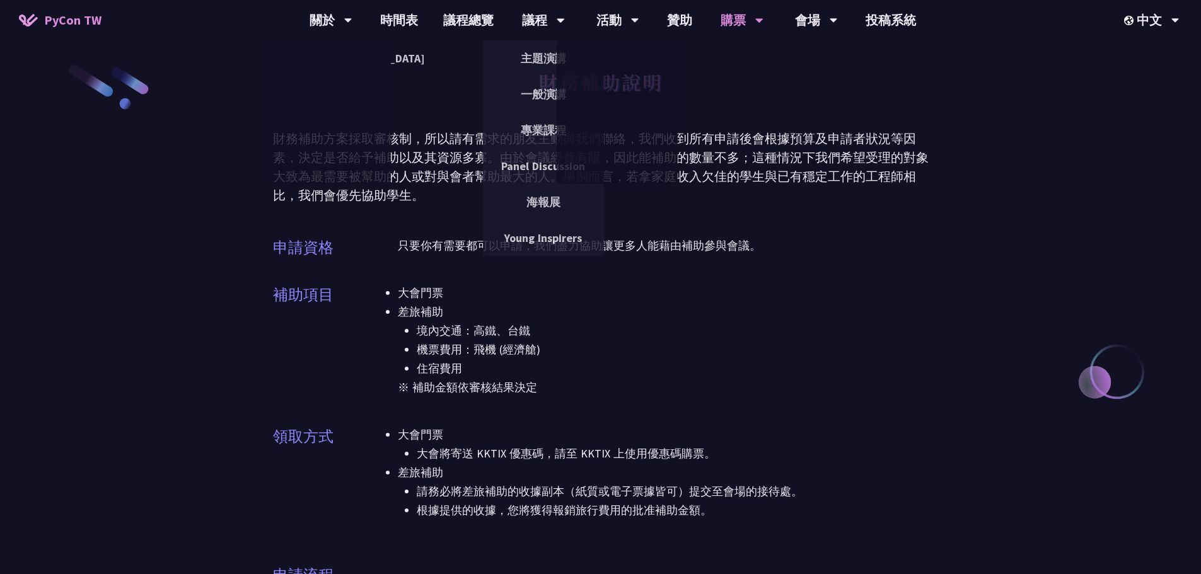
click at [52, 20] on span "PyCon TW" at bounding box center [72, 20] width 57 height 19
